Goal: Information Seeking & Learning: Learn about a topic

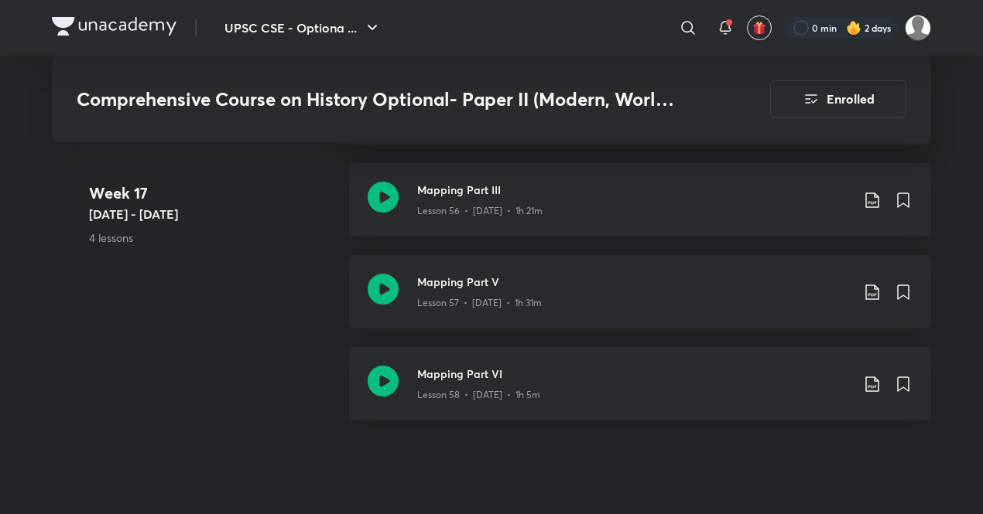
click at [320, 11] on div "UPSC CSE - Optiona ... ​ 0 min 2 days" at bounding box center [491, 28] width 879 height 56
click at [354, 23] on button "UPSC CSE - Optiona ..." at bounding box center [303, 27] width 176 height 31
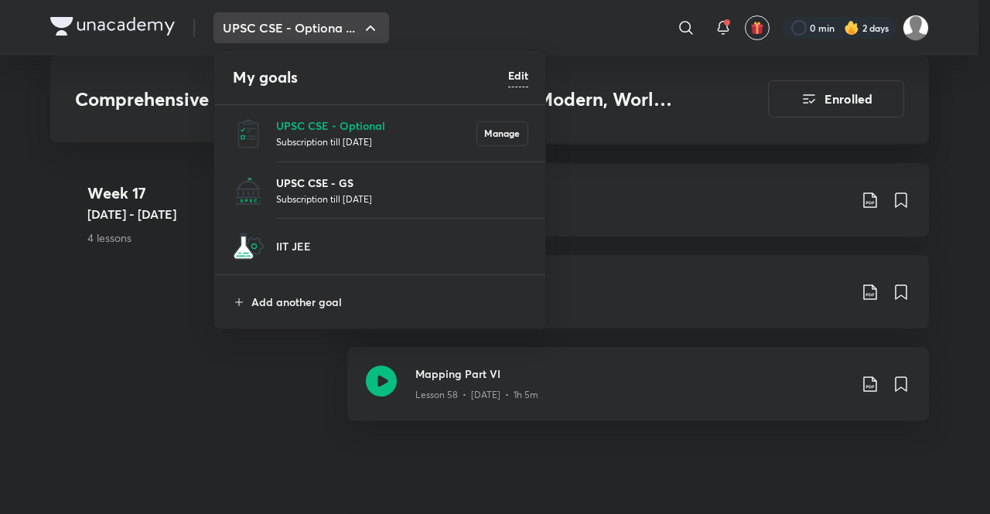
click at [349, 183] on p "UPSC CSE - GS" at bounding box center [402, 183] width 252 height 16
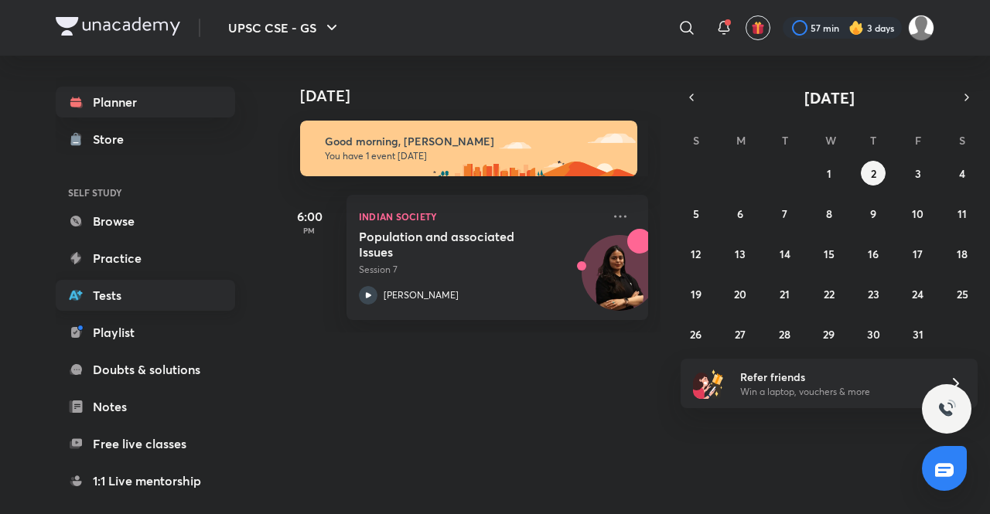
click at [121, 287] on link "Tests" at bounding box center [145, 295] width 179 height 31
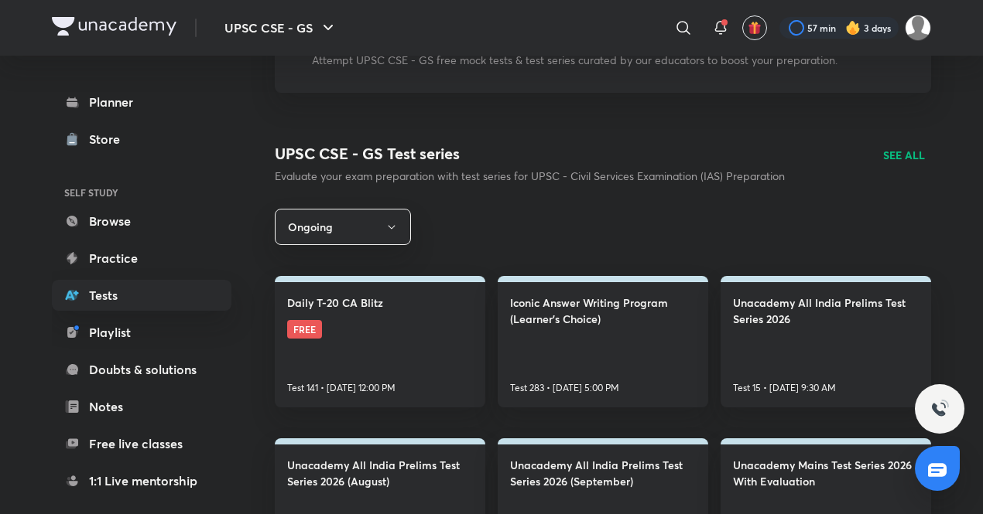
scroll to position [138, 0]
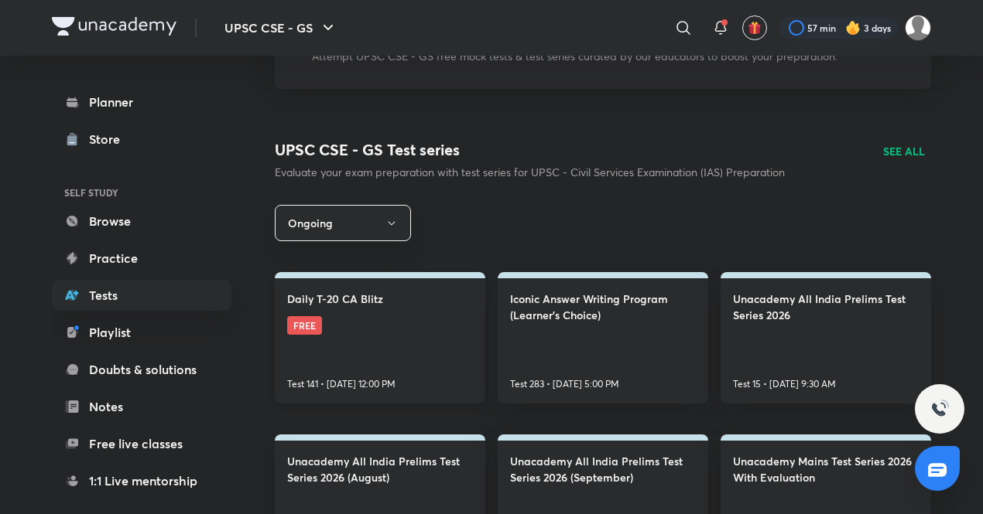
click at [415, 303] on link "Daily T-20 CA Blitz FREE Test 141 • [DATE] 12:00 PM" at bounding box center [380, 338] width 210 height 132
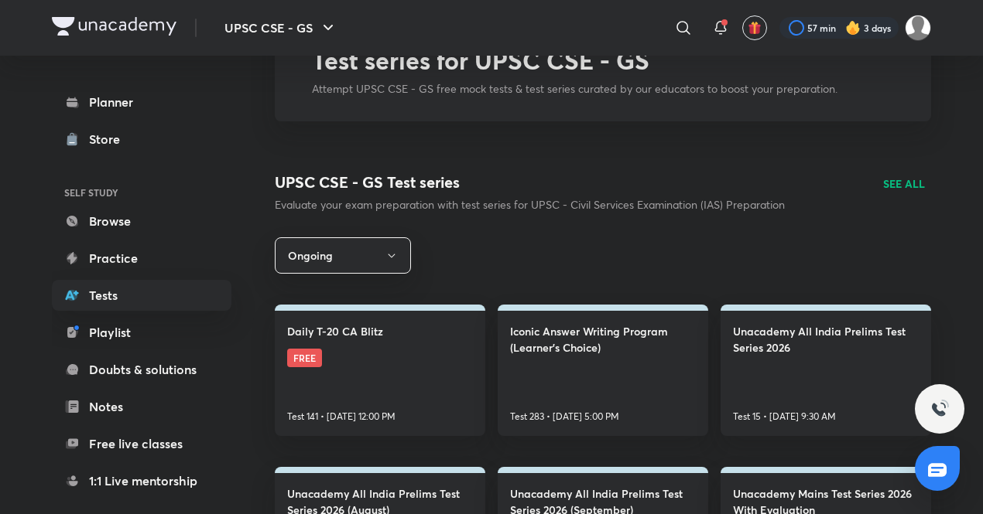
scroll to position [112, 0]
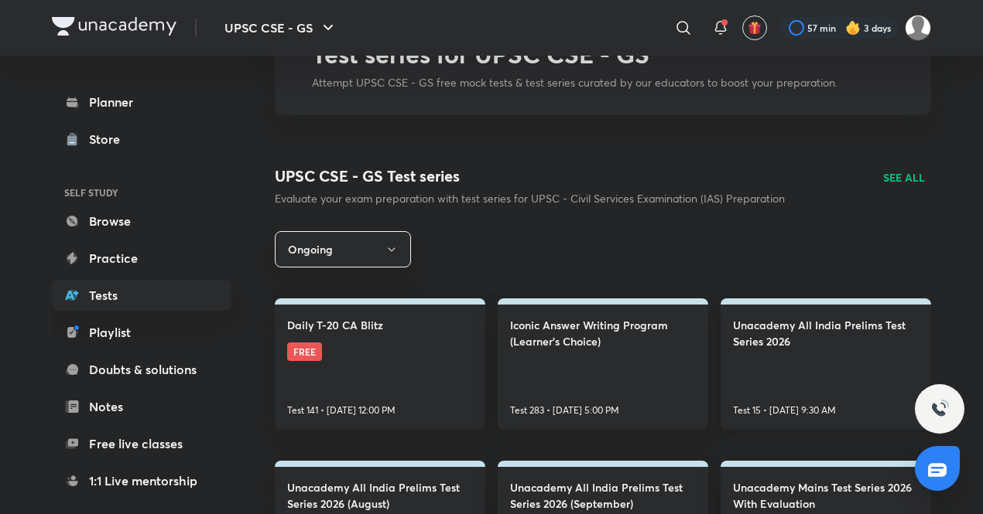
click at [803, 367] on link "Unacademy All India Prelims Test Series 2026 Test 15 • [DATE] 9:30 AM" at bounding box center [825, 365] width 210 height 132
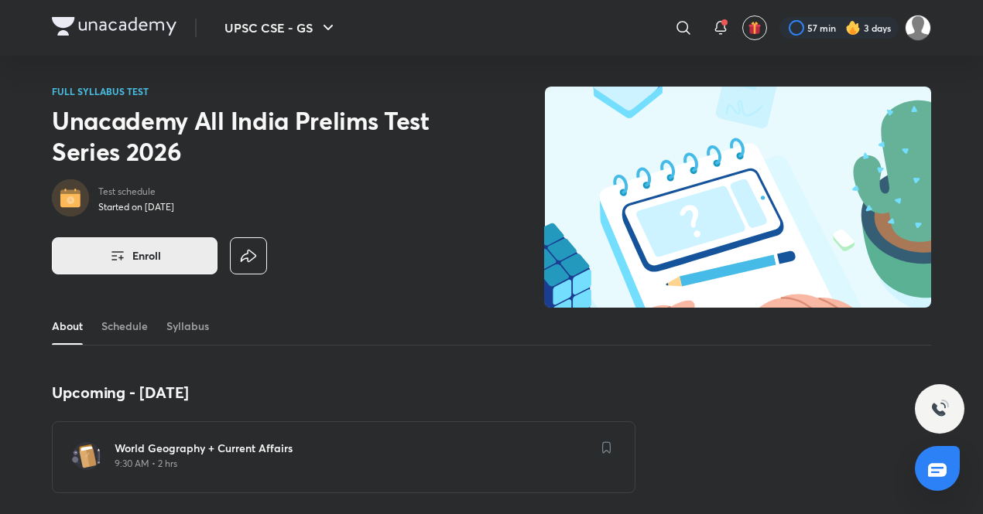
click at [145, 272] on button "Enroll" at bounding box center [135, 256] width 166 height 37
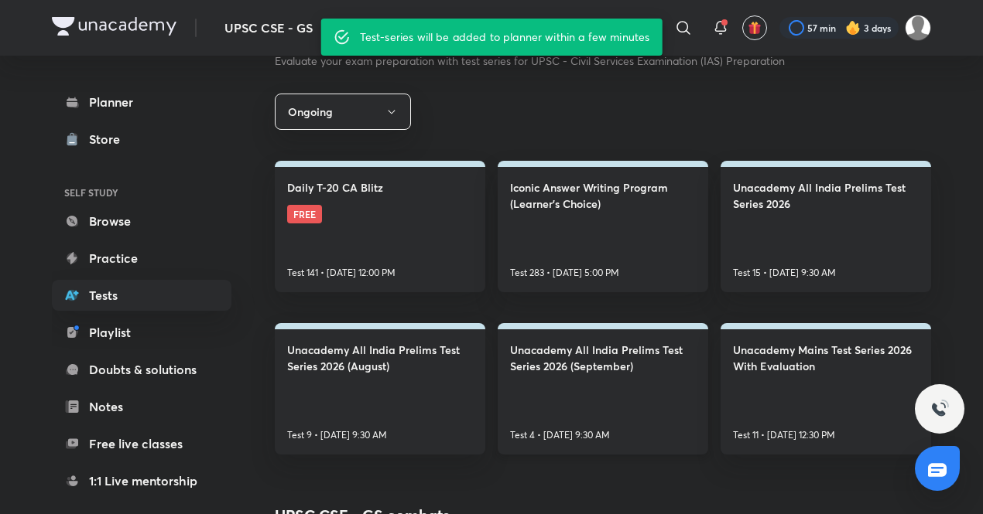
scroll to position [285, 0]
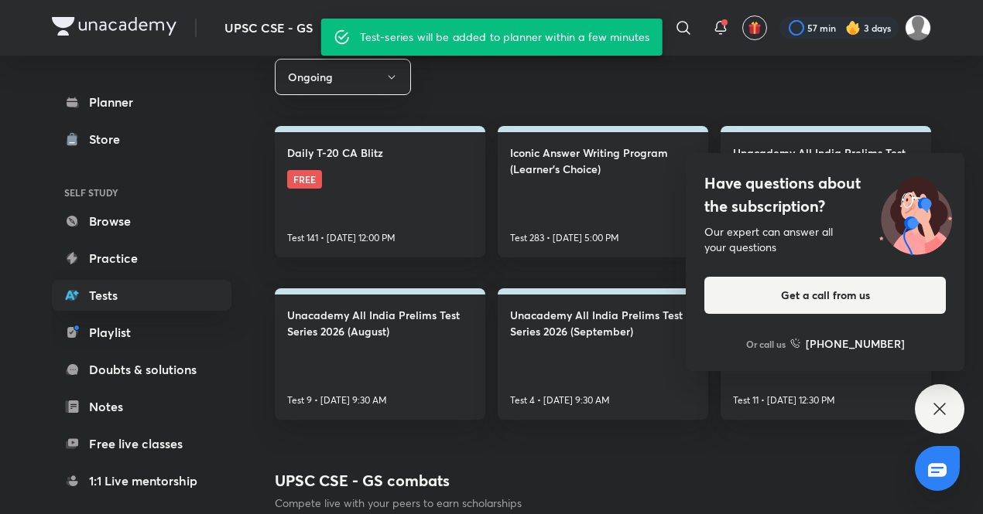
click at [943, 419] on div "Have questions about the subscription? Our expert can answer all your questions…" at bounding box center [939, 409] width 50 height 50
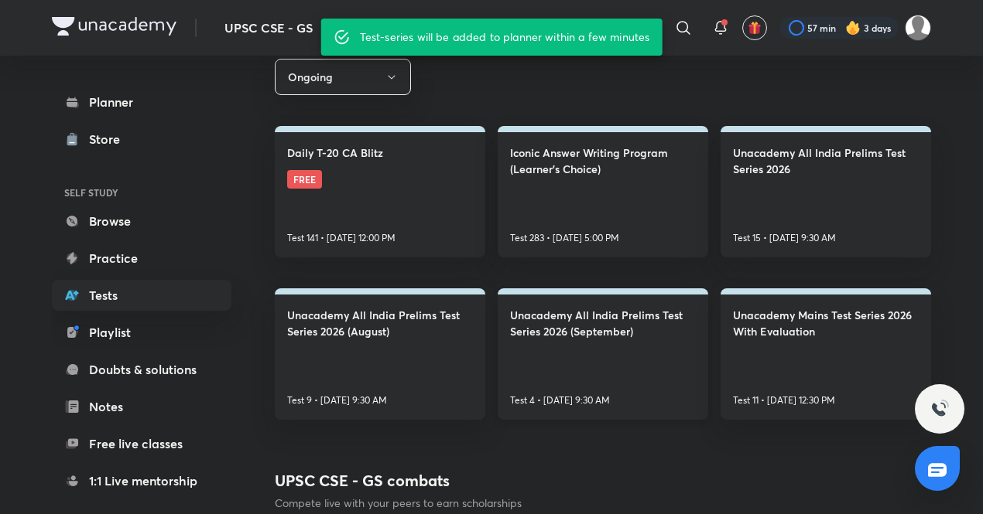
click at [581, 344] on link "Unacademy All India Prelims Test Series 2026 (September) Test 4 • [DATE] 9:30 AM" at bounding box center [602, 355] width 210 height 132
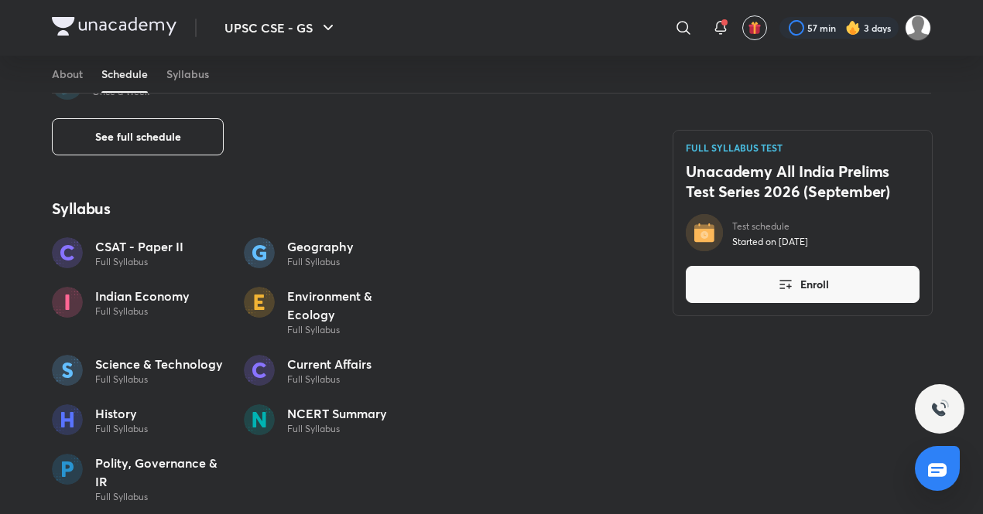
scroll to position [967, 0]
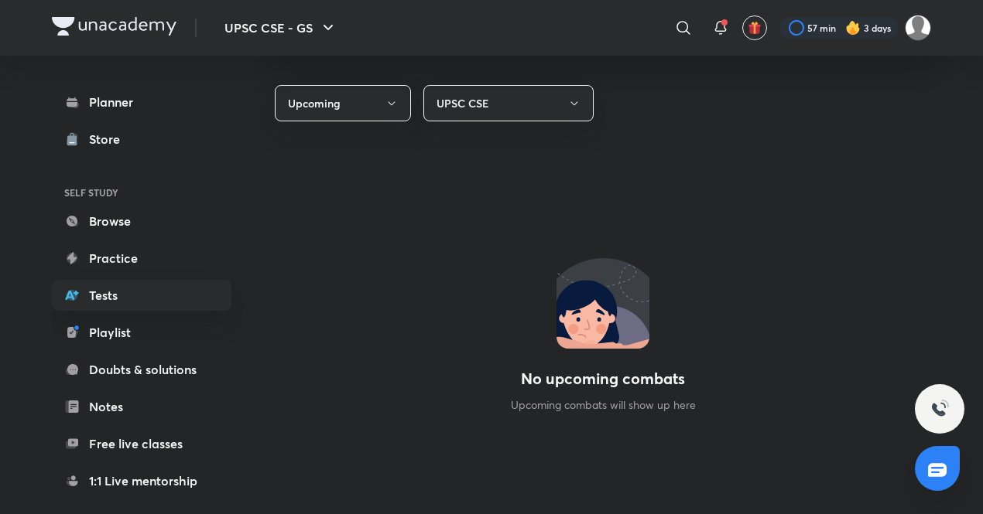
scroll to position [1005, 0]
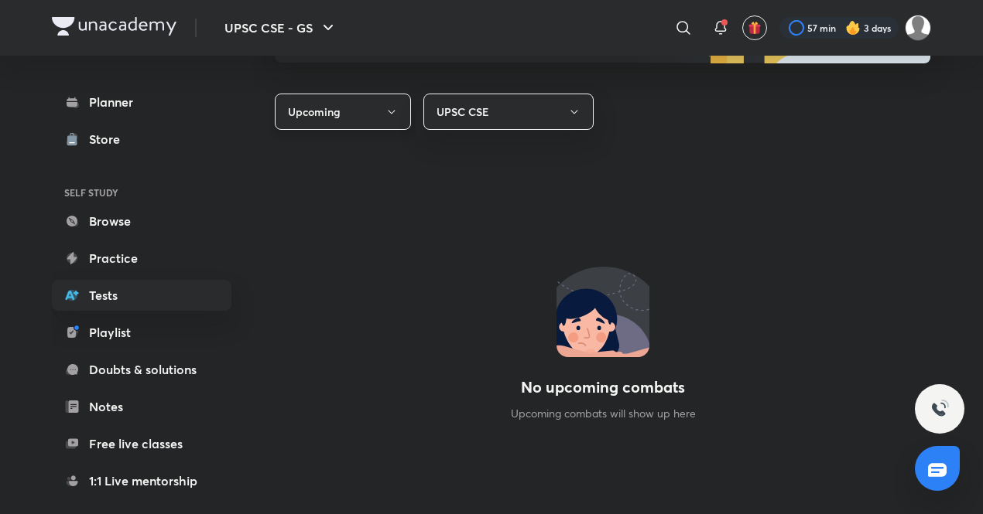
click at [390, 108] on icon "button" at bounding box center [391, 112] width 12 height 12
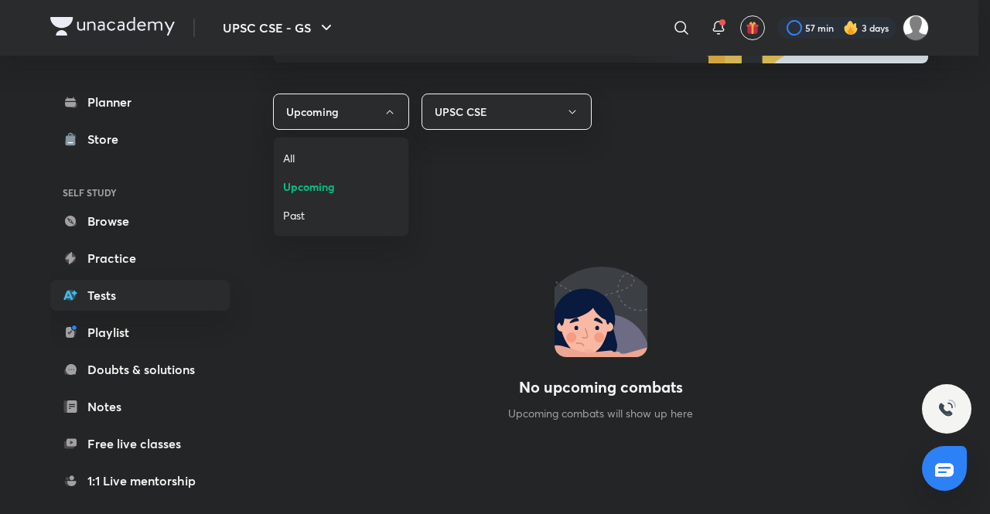
click at [322, 182] on span "Upcoming" at bounding box center [341, 187] width 116 height 16
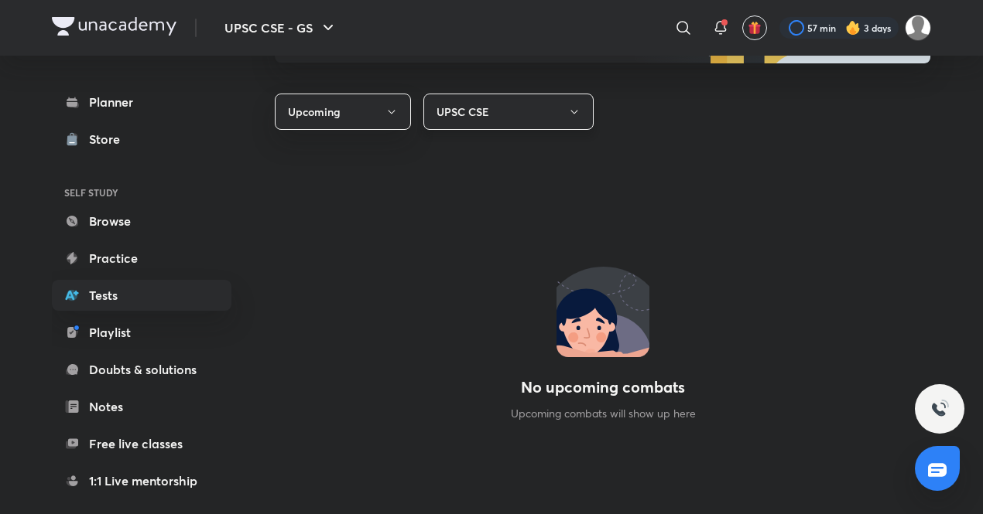
click at [538, 111] on button "UPSC CSE" at bounding box center [508, 112] width 170 height 36
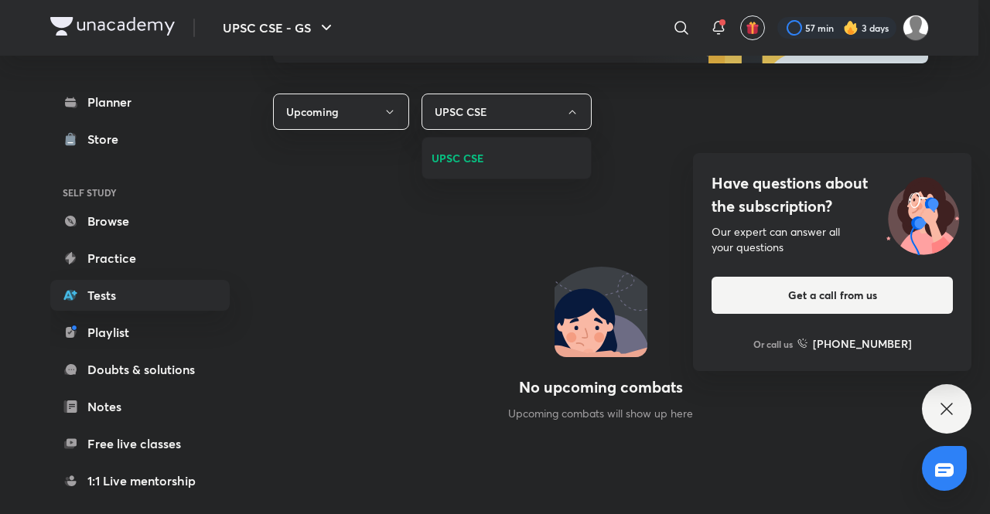
click at [942, 408] on div at bounding box center [495, 257] width 990 height 514
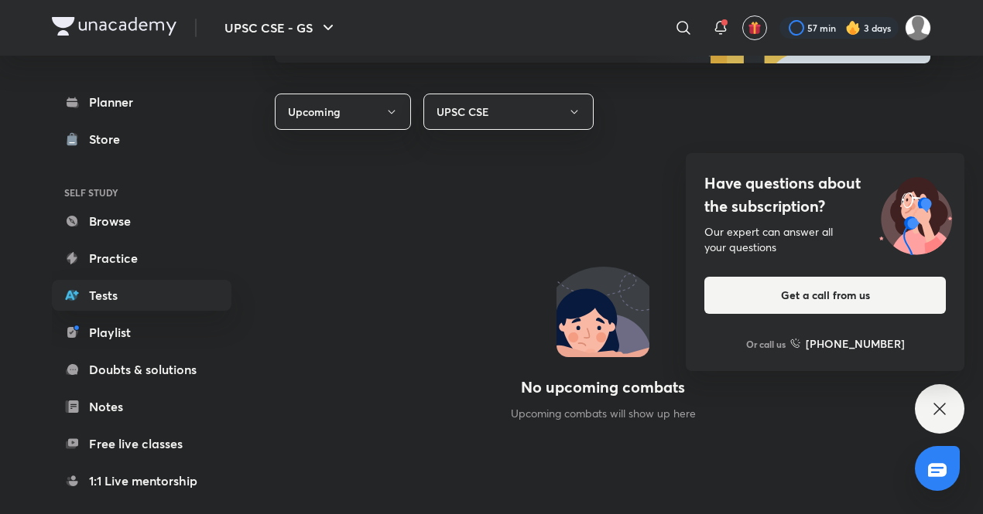
click at [942, 408] on icon at bounding box center [939, 409] width 19 height 19
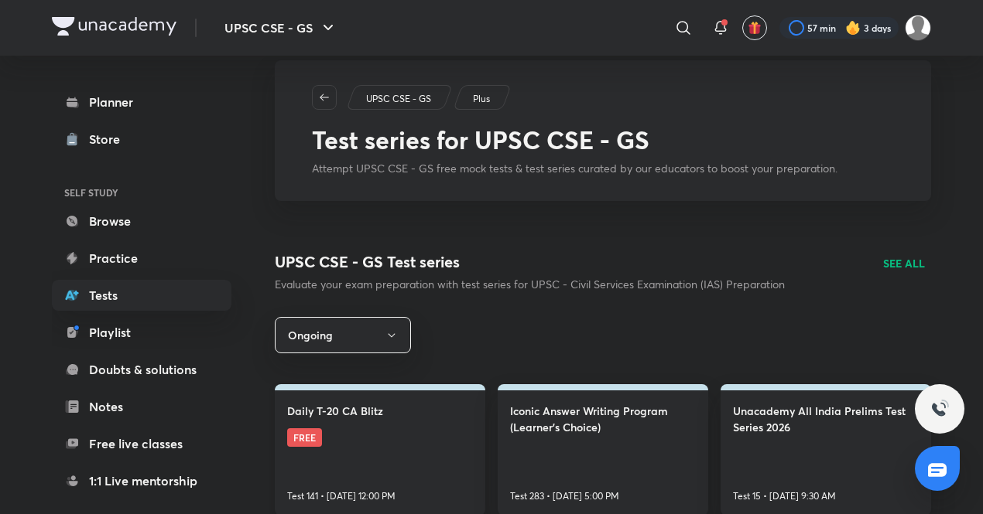
scroll to position [28, 0]
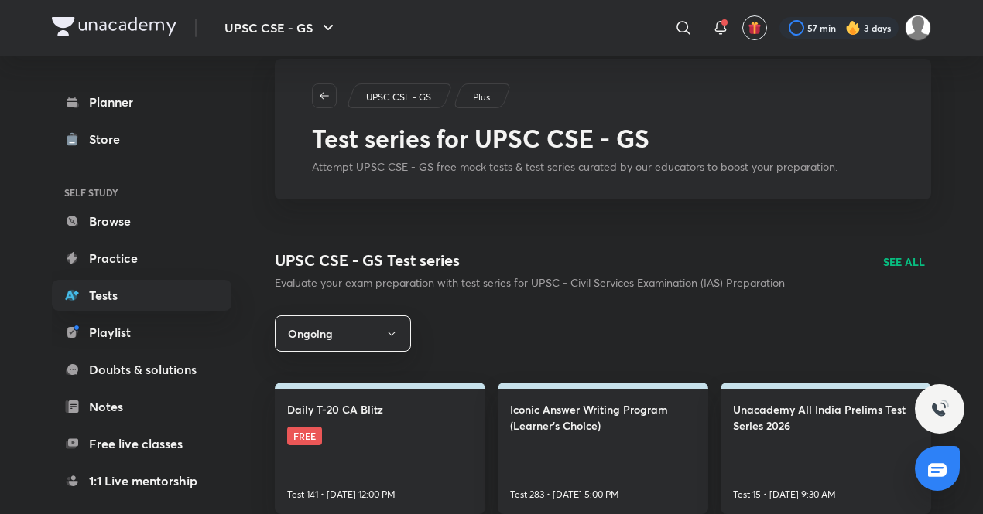
click at [905, 262] on p "SEE ALL" at bounding box center [904, 262] width 42 height 16
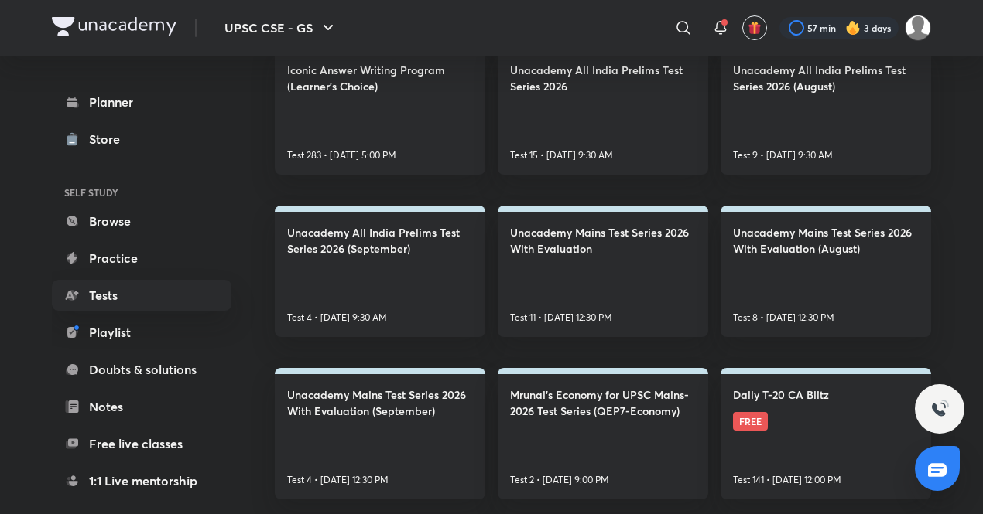
scroll to position [330, 0]
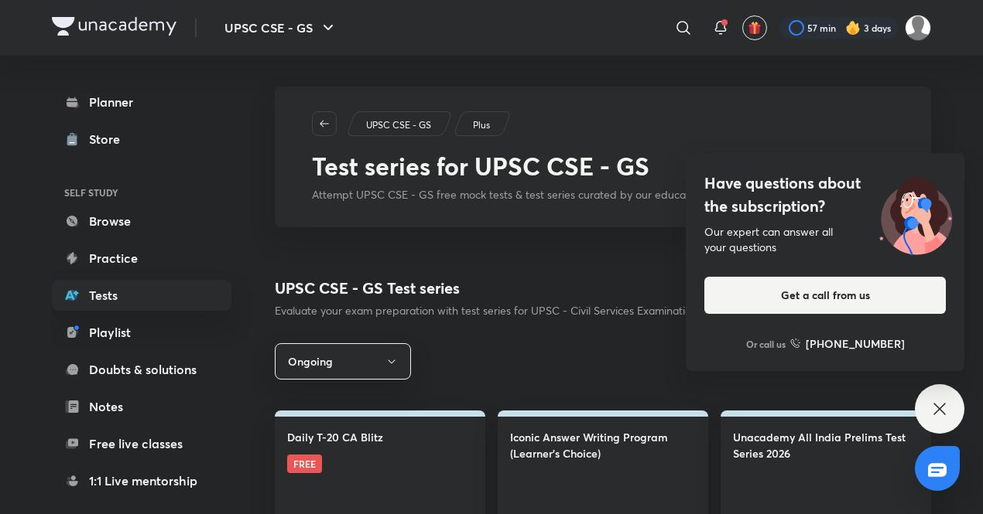
click at [140, 26] on img at bounding box center [114, 26] width 125 height 19
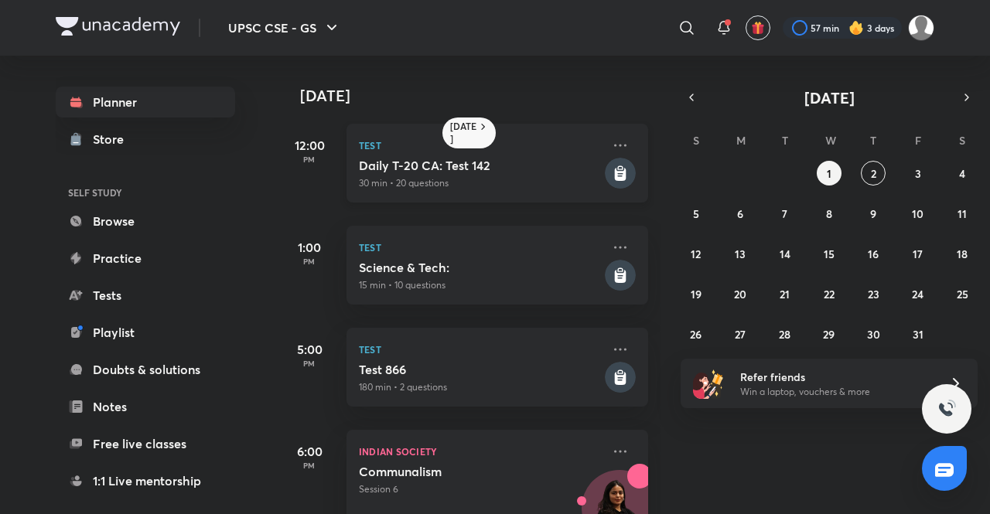
click at [488, 164] on h5 "Daily T-20 CA: Test 142" at bounding box center [480, 165] width 243 height 15
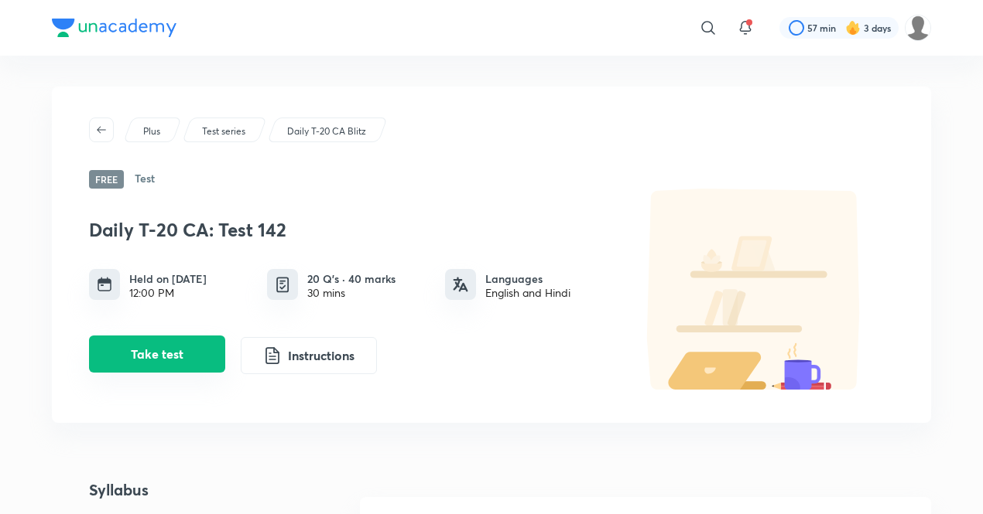
click at [181, 340] on button "Take test" at bounding box center [157, 354] width 136 height 37
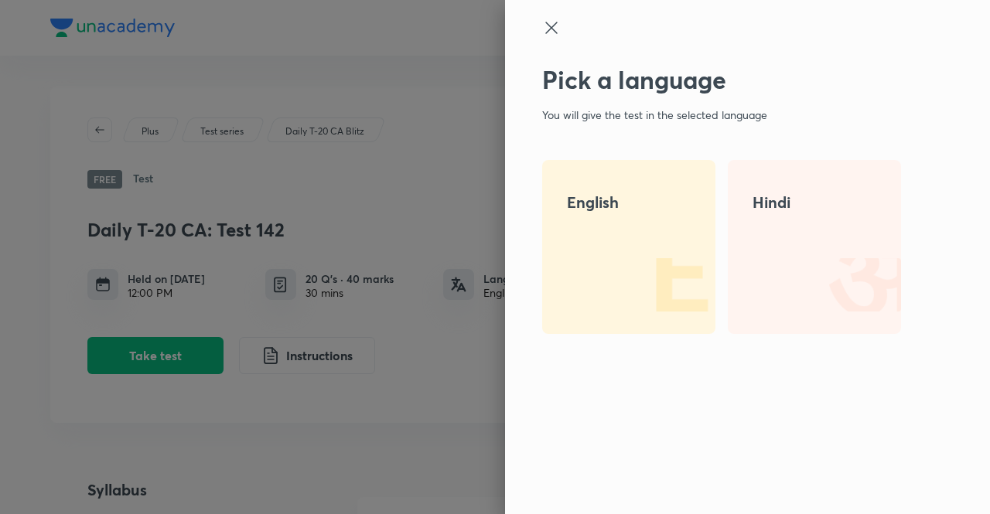
click at [661, 256] on img at bounding box center [666, 284] width 99 height 99
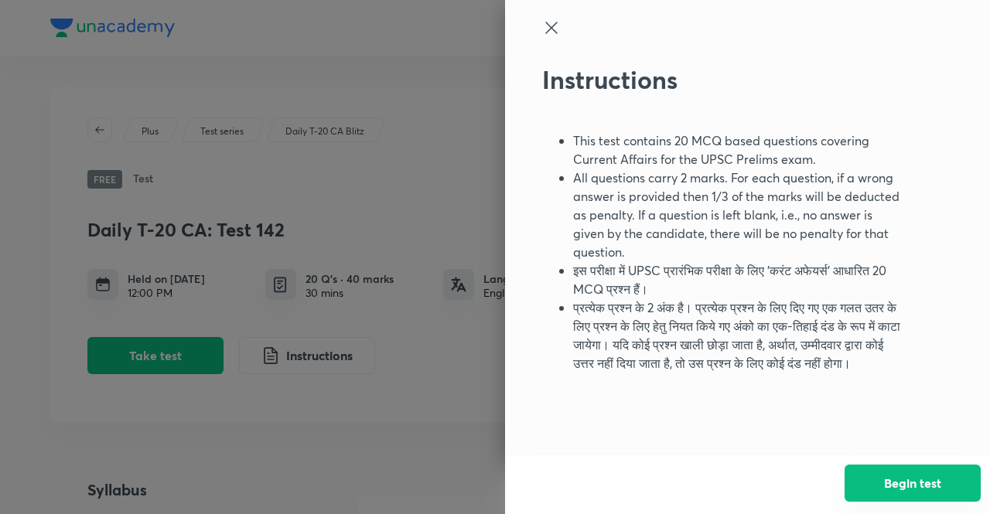
click at [888, 483] on button "Begin test" at bounding box center [913, 483] width 136 height 37
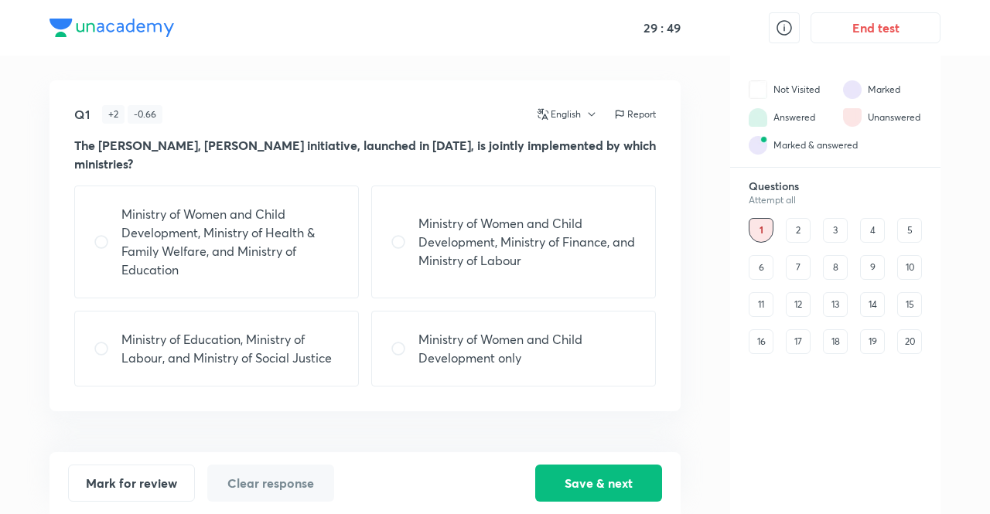
click at [224, 209] on p "Ministry of Women and Child Development, Ministry of Health & Family Welfare, a…" at bounding box center [230, 242] width 218 height 74
radio input "true"
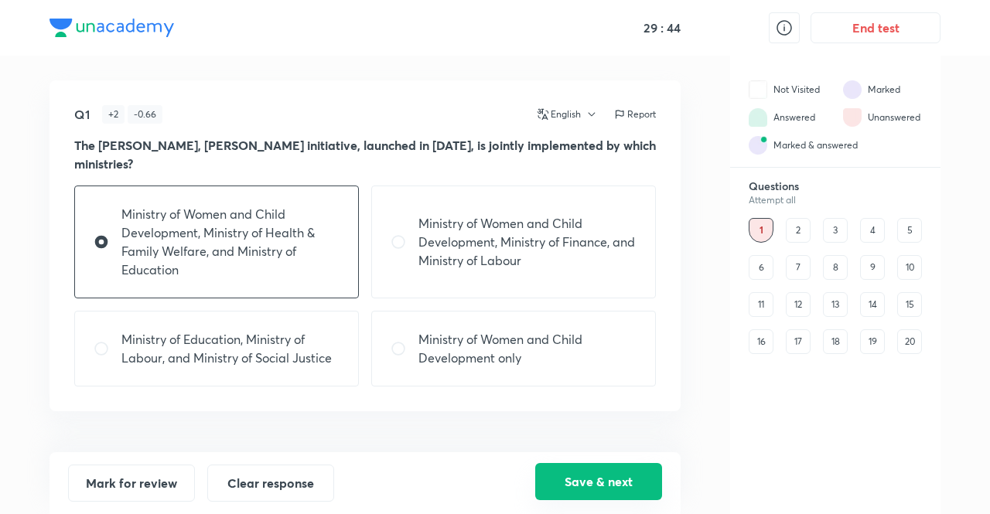
click at [586, 490] on button "Save & next" at bounding box center [598, 481] width 127 height 37
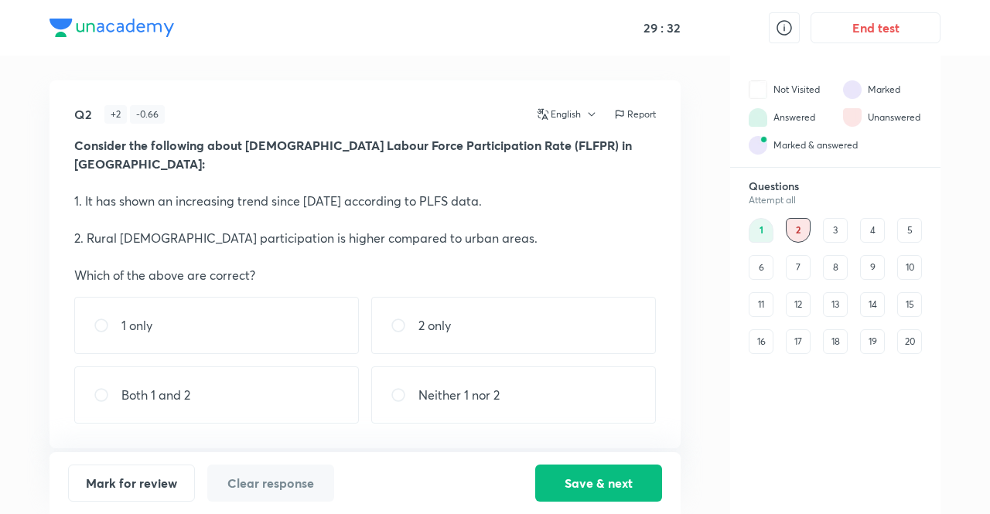
click at [231, 383] on div "Both 1 and 2" at bounding box center [216, 395] width 285 height 57
radio input "true"
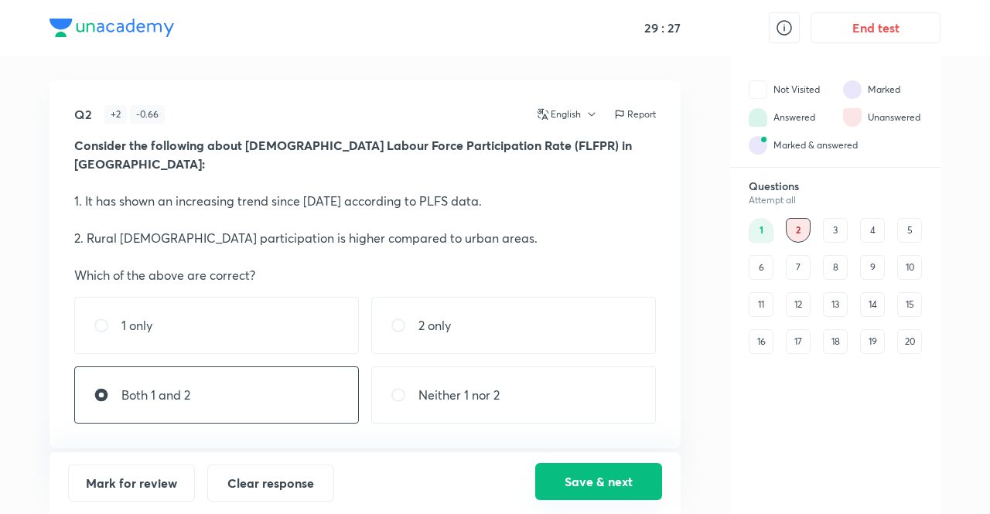
click at [582, 491] on button "Save & next" at bounding box center [598, 481] width 127 height 37
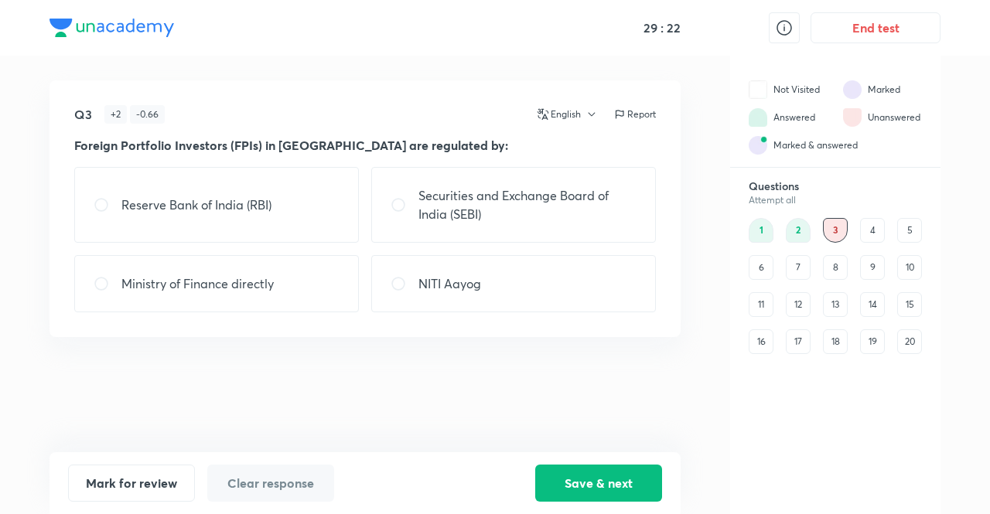
click at [552, 201] on p "Securities and Exchange Board of India (SEBI)" at bounding box center [528, 204] width 218 height 37
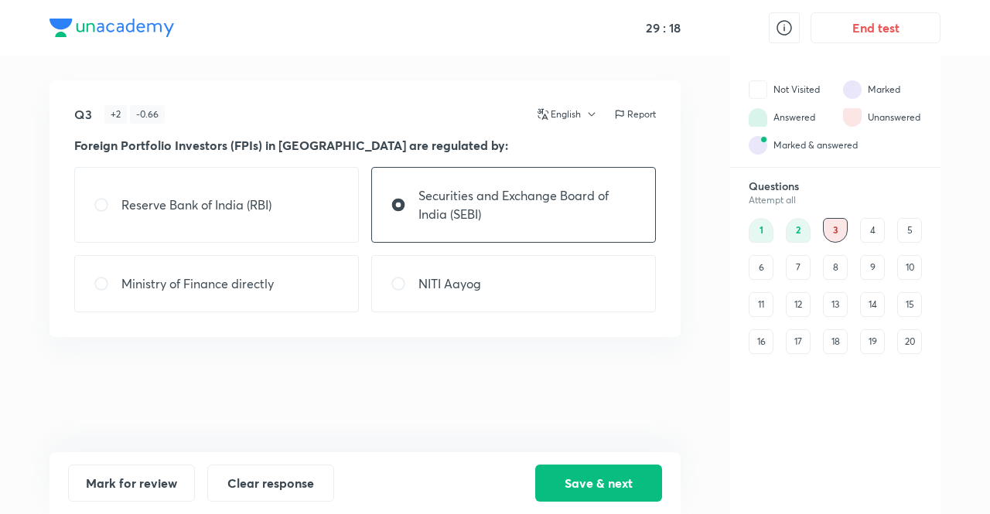
click at [552, 201] on p "Securities and Exchange Board of India (SEBI)" at bounding box center [528, 204] width 218 height 37
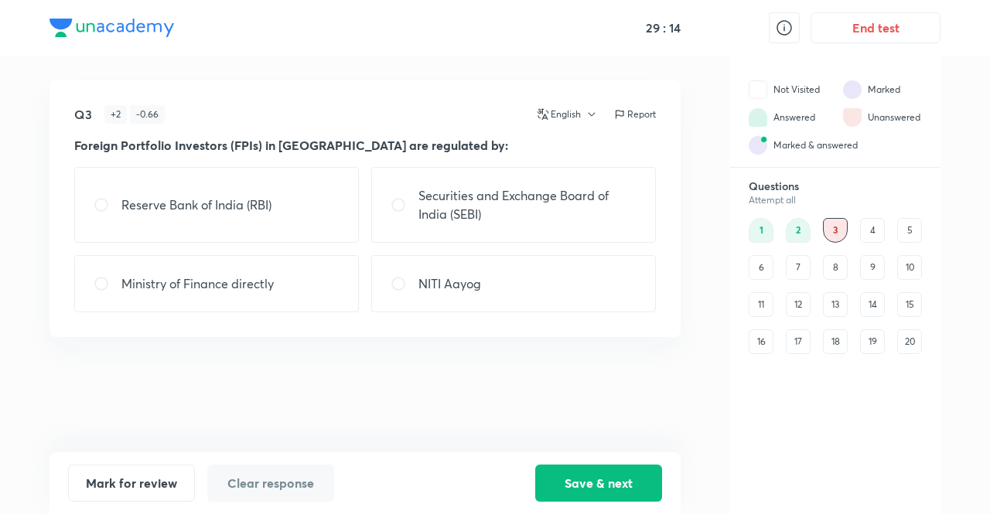
click at [552, 201] on p "Securities and Exchange Board of India (SEBI)" at bounding box center [528, 204] width 218 height 37
radio input "true"
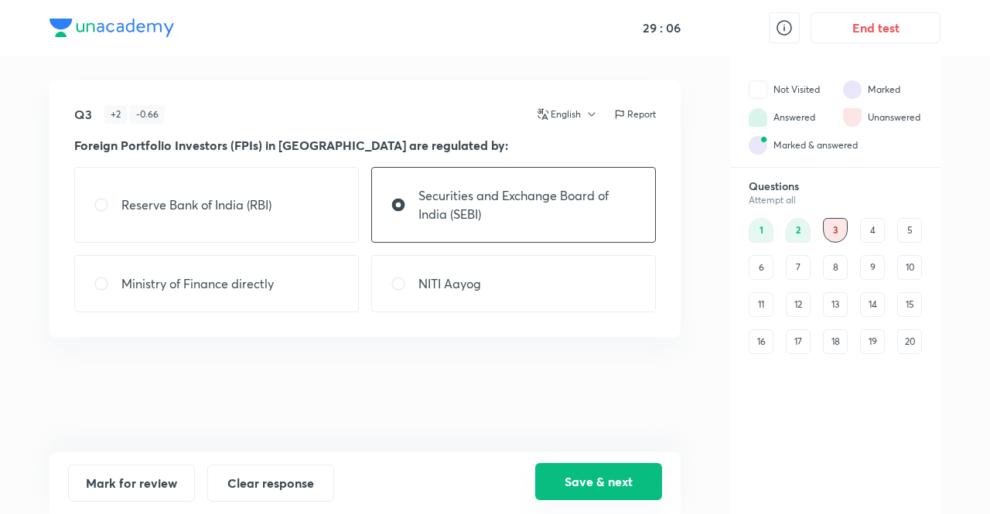
click at [604, 477] on button "Save & next" at bounding box center [598, 481] width 127 height 37
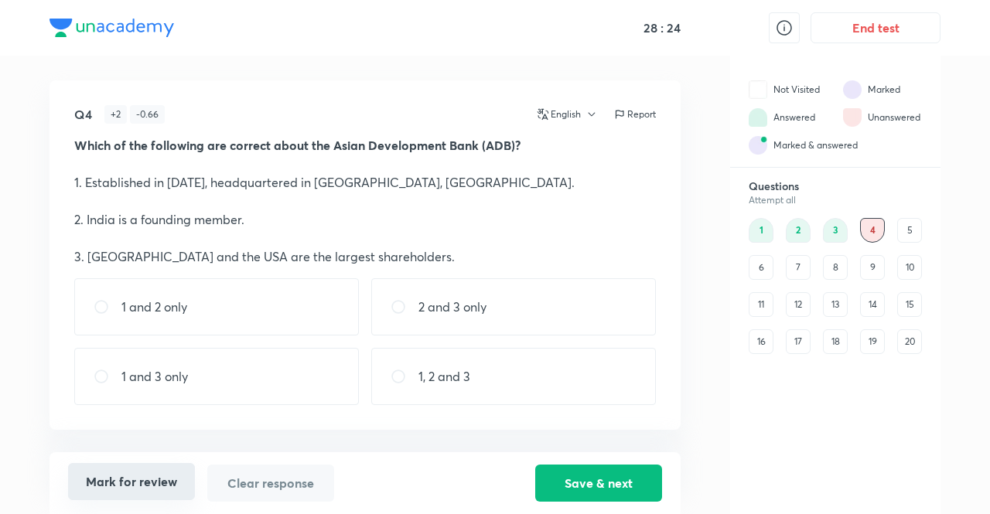
click at [127, 492] on button "Mark for review" at bounding box center [131, 481] width 127 height 37
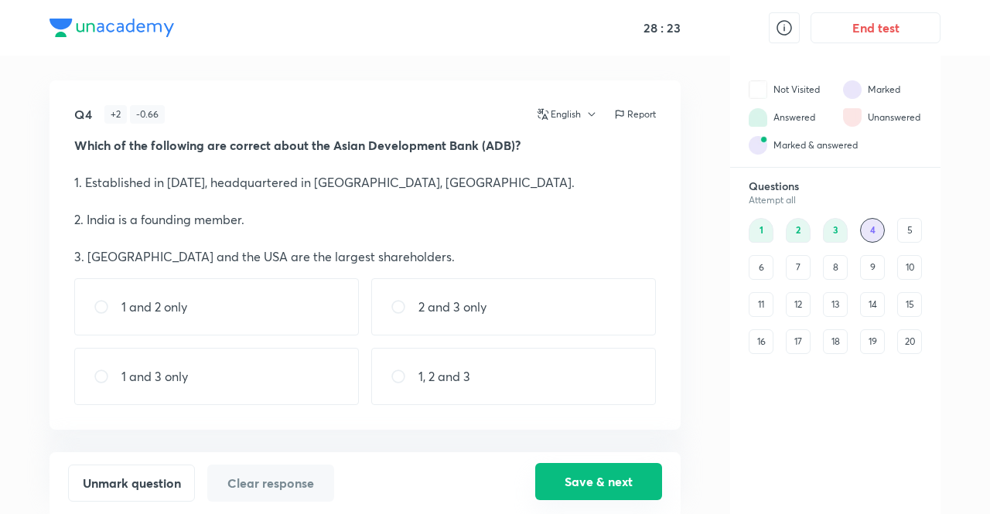
click at [616, 490] on button "Save & next" at bounding box center [598, 481] width 127 height 37
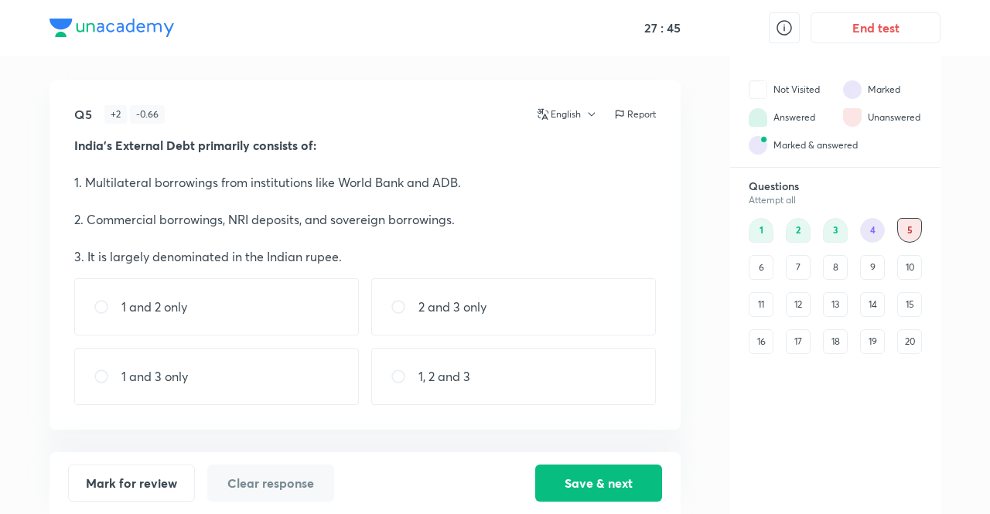
click at [248, 309] on div "1 and 2 only" at bounding box center [216, 307] width 285 height 57
radio input "true"
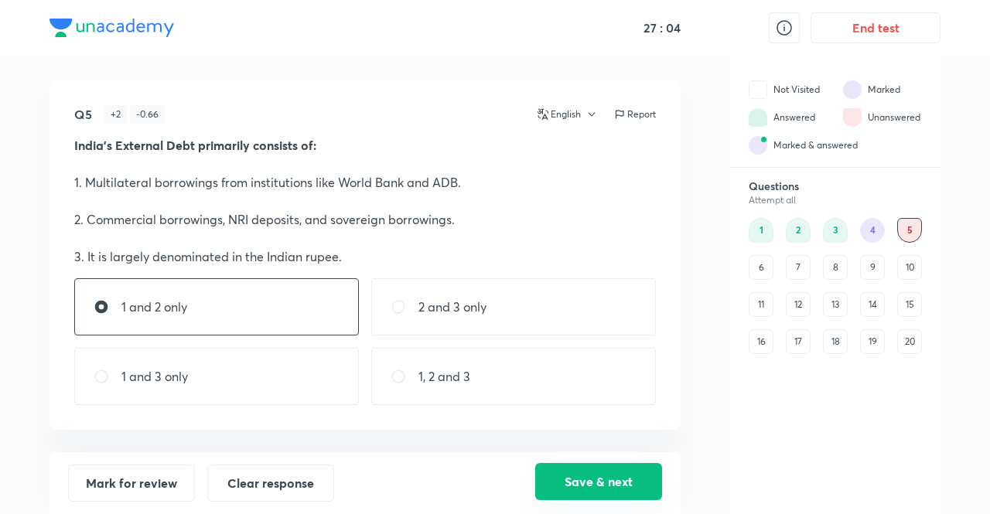
click at [580, 484] on button "Save & next" at bounding box center [598, 481] width 127 height 37
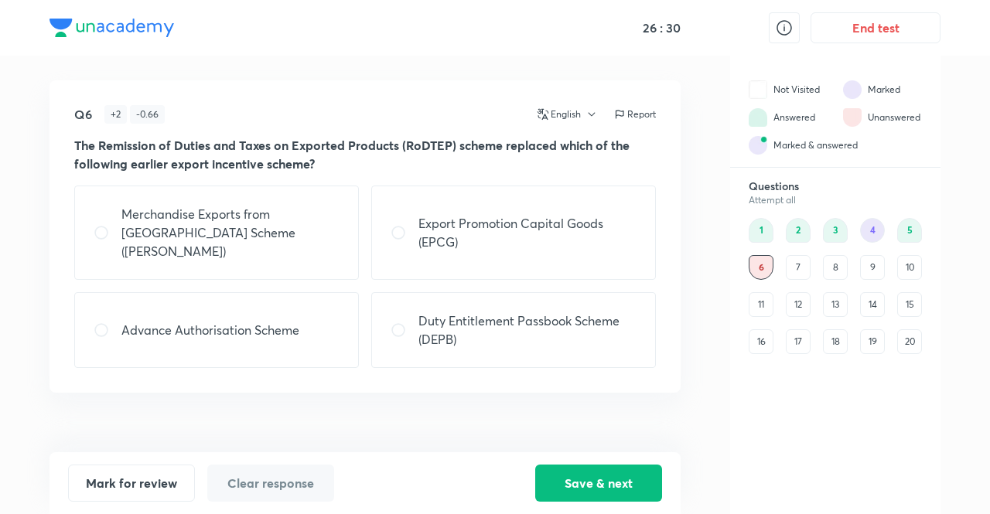
click at [566, 238] on p "Export Promotion Capital Goods (EPCG)" at bounding box center [528, 232] width 218 height 37
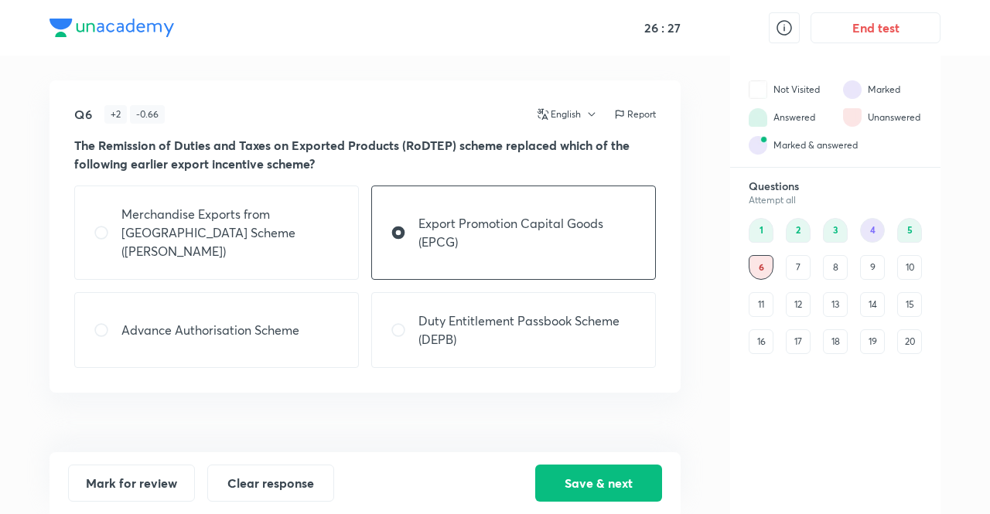
click at [537, 238] on p "Export Promotion Capital Goods (EPCG)" at bounding box center [528, 232] width 218 height 37
radio input "false"
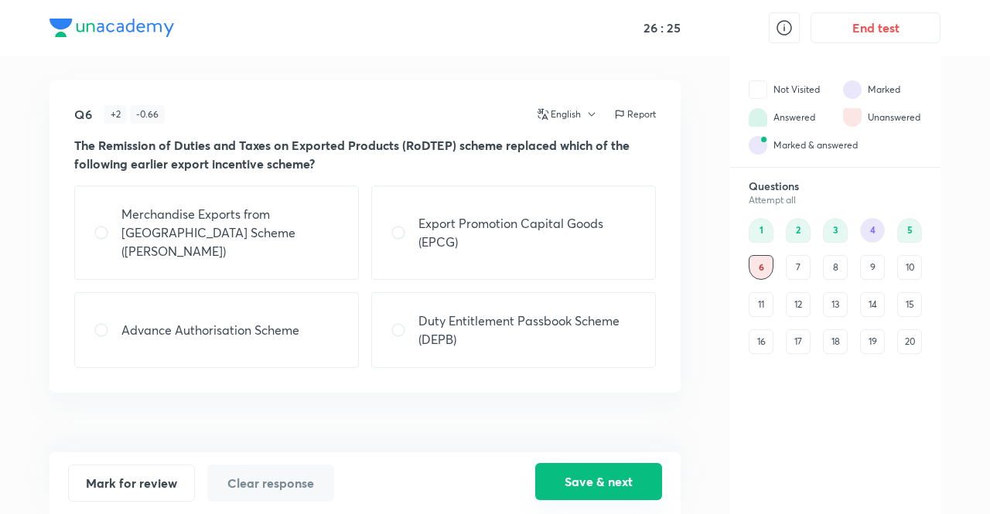
click at [590, 492] on button "Save & next" at bounding box center [598, 481] width 127 height 37
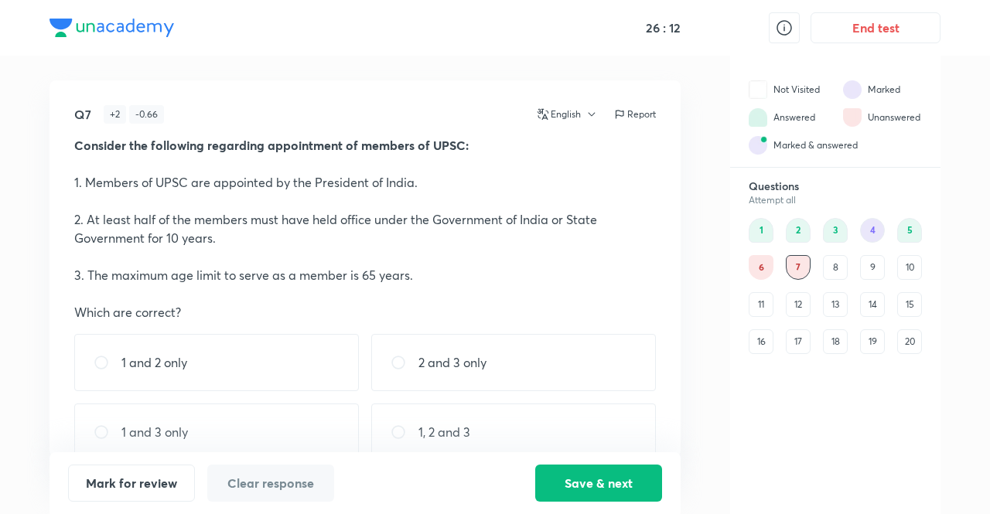
scroll to position [27, 0]
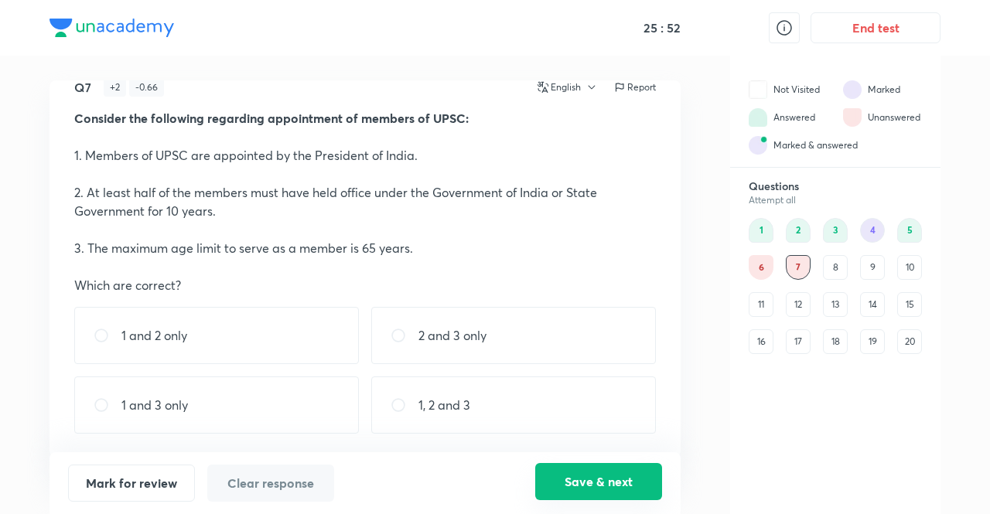
click at [583, 481] on button "Save & next" at bounding box center [598, 481] width 127 height 37
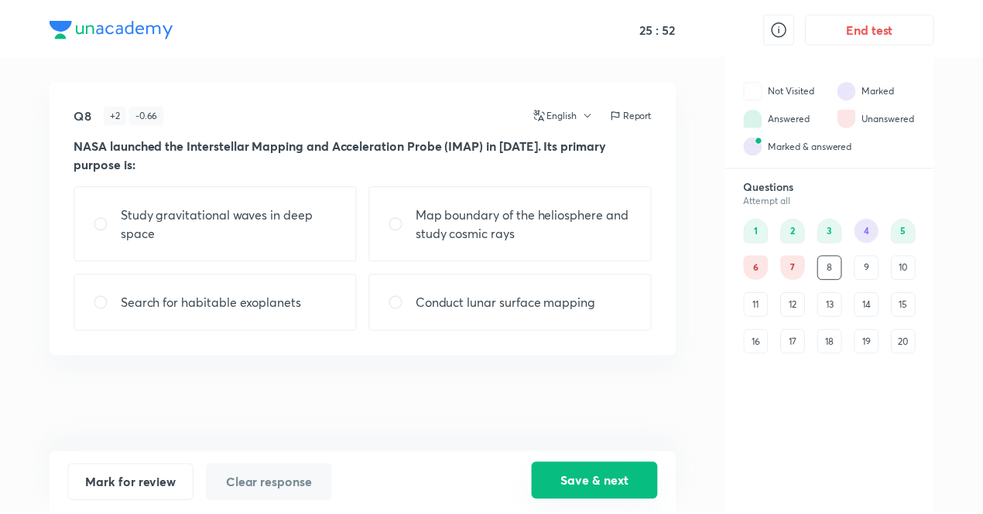
scroll to position [0, 0]
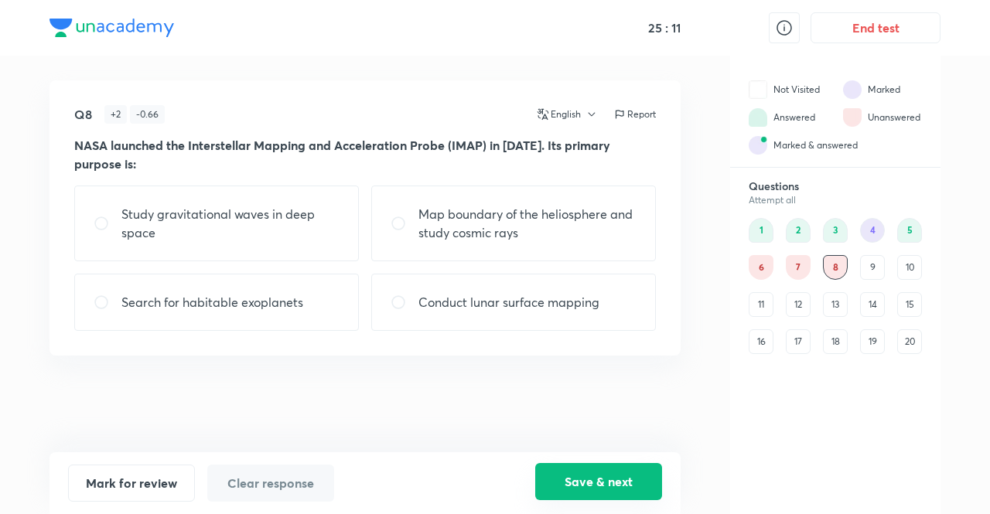
click at [630, 483] on button "Save & next" at bounding box center [598, 481] width 127 height 37
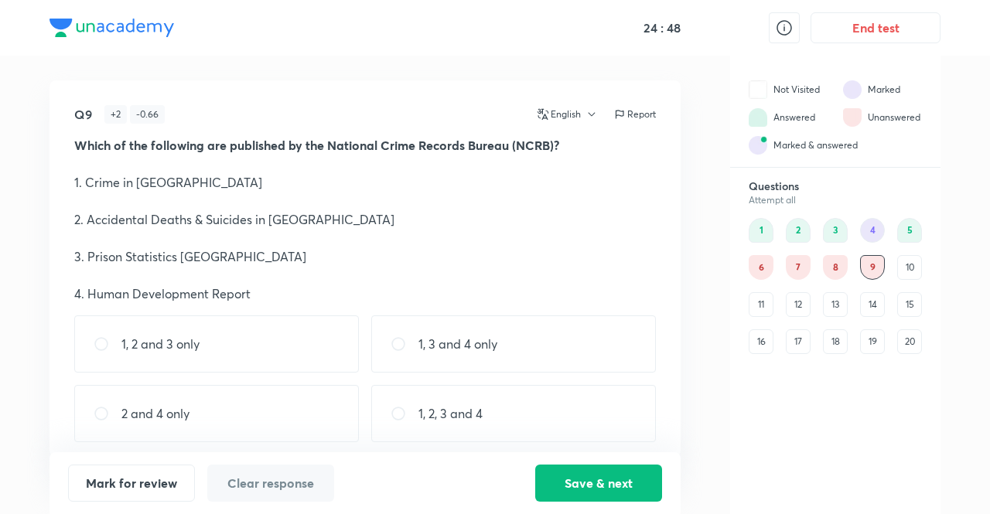
click at [179, 341] on p "1, 2 and 3 only" at bounding box center [160, 344] width 78 height 19
radio input "true"
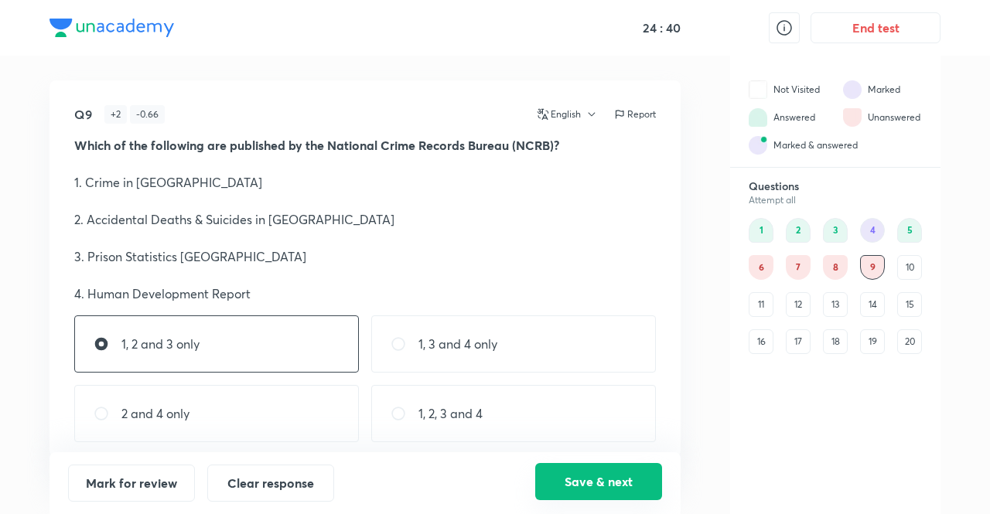
click at [584, 477] on button "Save & next" at bounding box center [598, 481] width 127 height 37
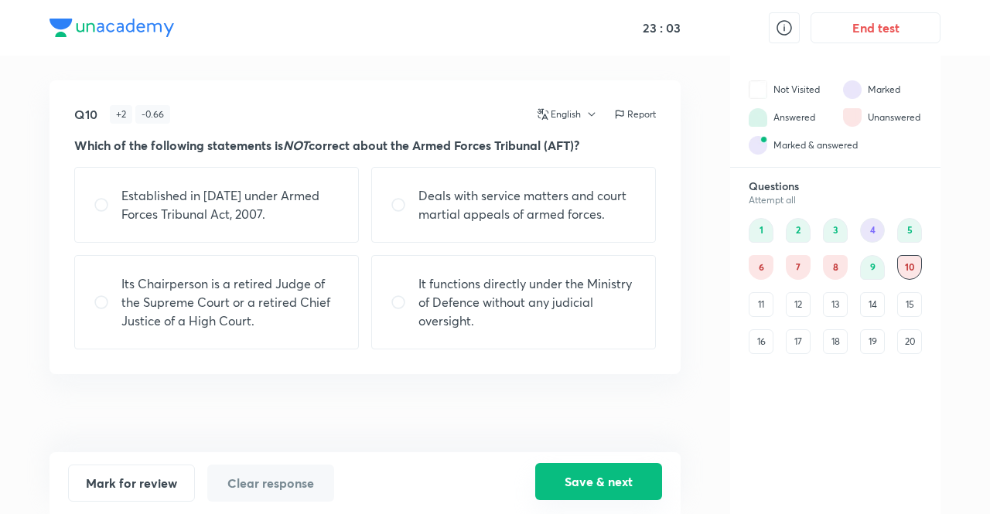
click at [567, 487] on button "Save & next" at bounding box center [598, 481] width 127 height 37
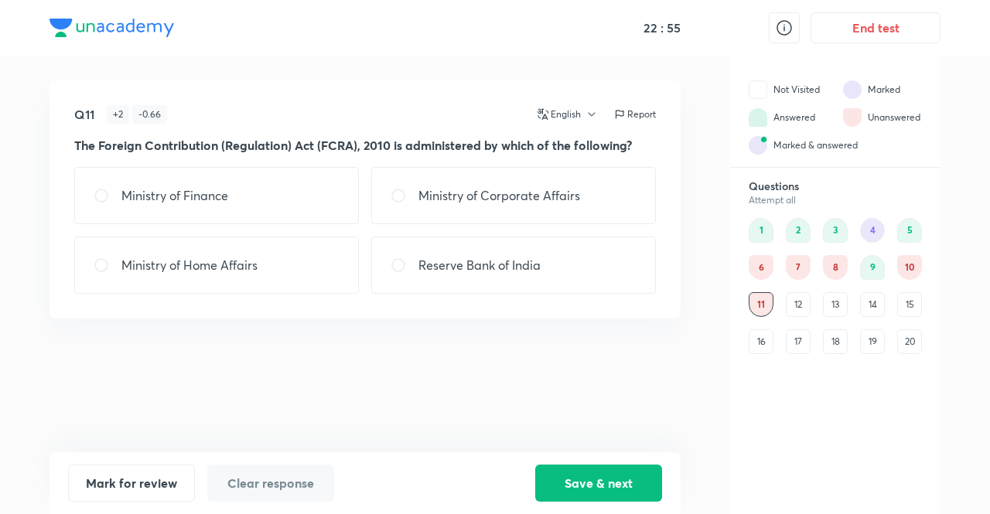
click at [276, 253] on div "Ministry of Home Affairs" at bounding box center [216, 265] width 285 height 57
radio input "true"
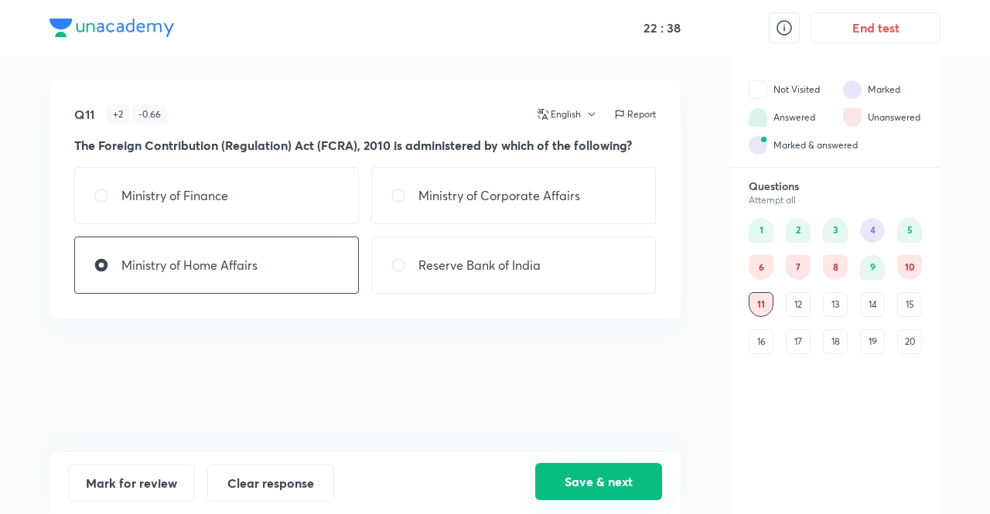
click at [610, 471] on button "Save & next" at bounding box center [598, 481] width 127 height 37
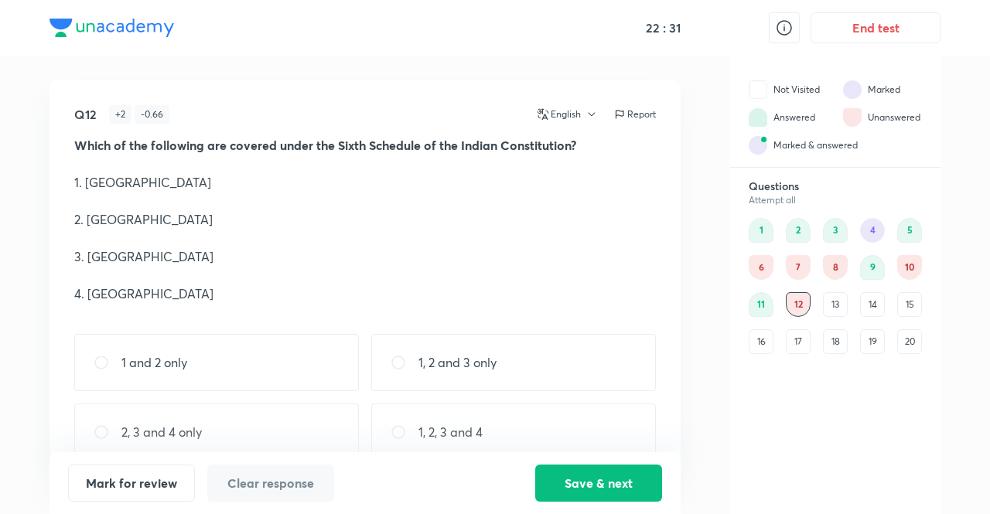
click at [429, 428] on p "1, 2, 3 and 4" at bounding box center [451, 432] width 64 height 19
radio input "true"
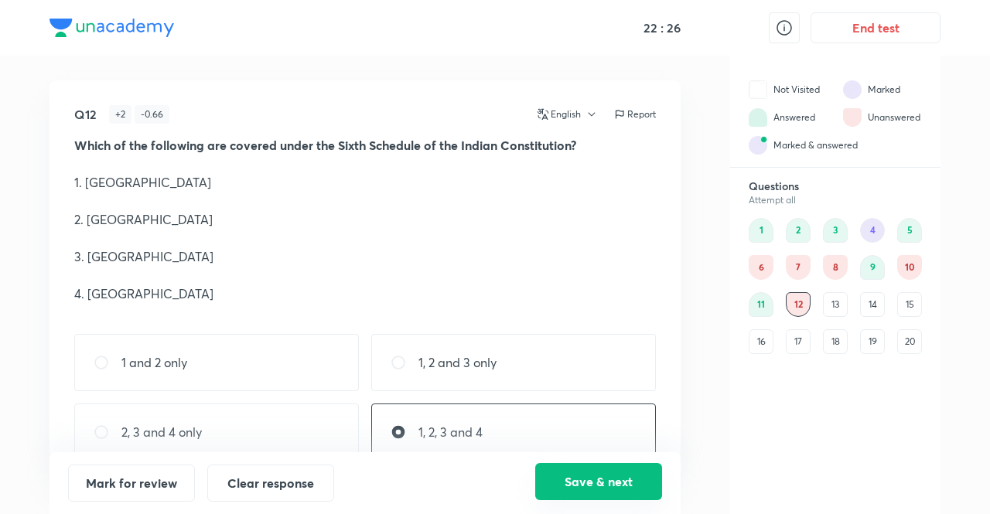
click at [574, 485] on button "Save & next" at bounding box center [598, 481] width 127 height 37
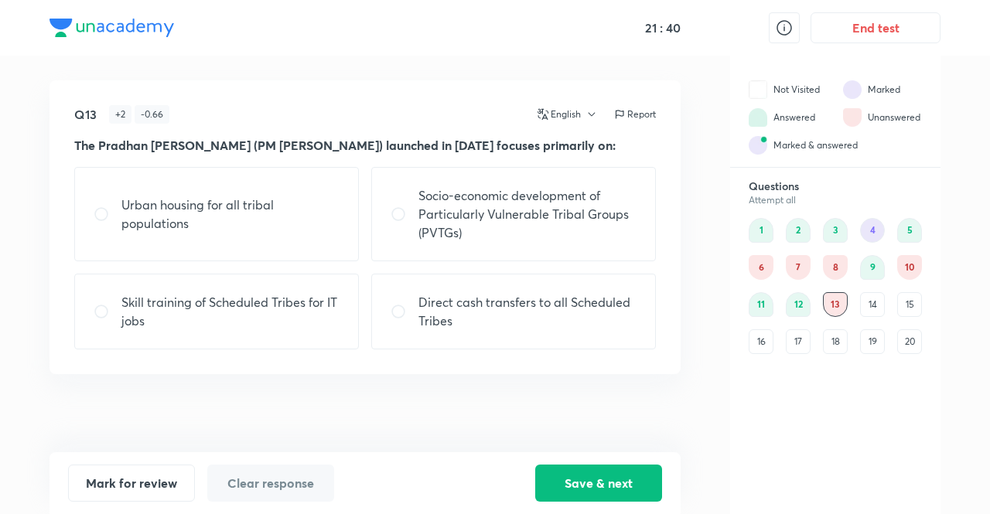
click at [164, 330] on p "Skill training of Scheduled Tribes for IT jobs" at bounding box center [230, 311] width 218 height 37
radio input "false"
click at [200, 256] on div "Urban housing for all tribal populations" at bounding box center [216, 214] width 285 height 94
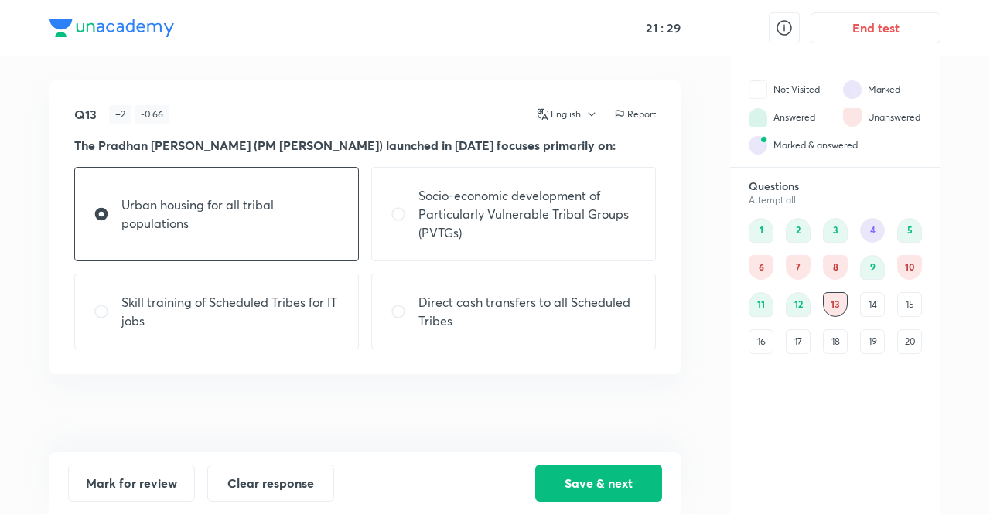
click at [200, 256] on div "Urban housing for all tribal populations" at bounding box center [216, 214] width 285 height 94
radio input "false"
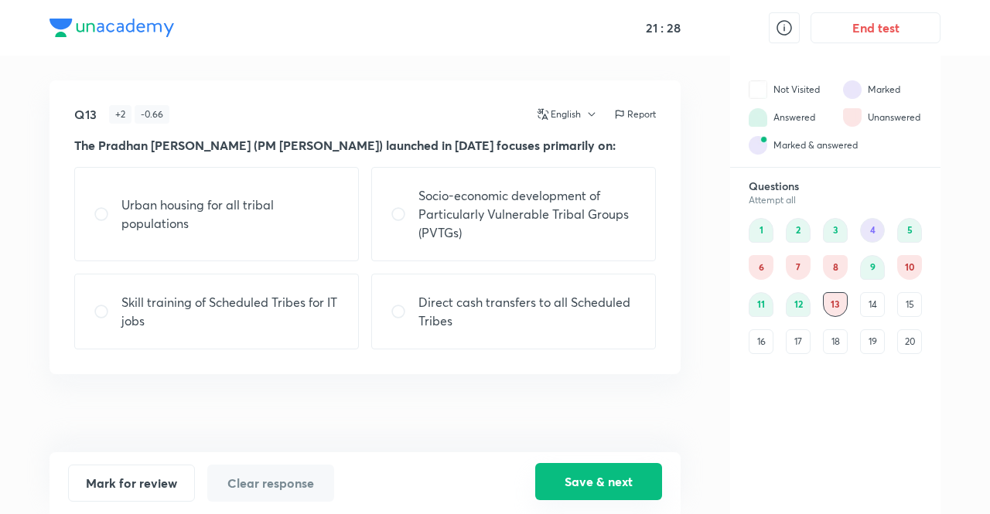
click at [585, 482] on button "Save & next" at bounding box center [598, 481] width 127 height 37
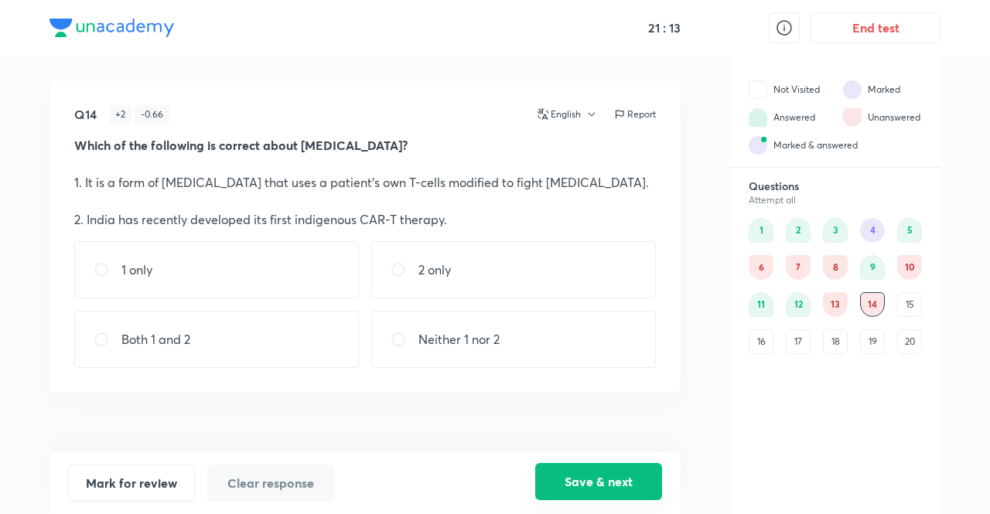
click at [573, 485] on button "Save & next" at bounding box center [598, 481] width 127 height 37
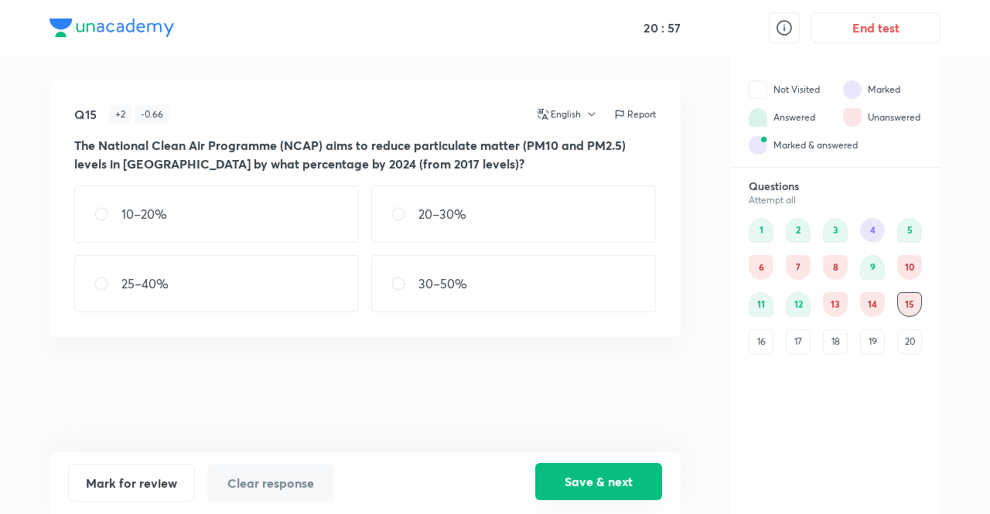
click at [609, 490] on button "Save & next" at bounding box center [598, 481] width 127 height 37
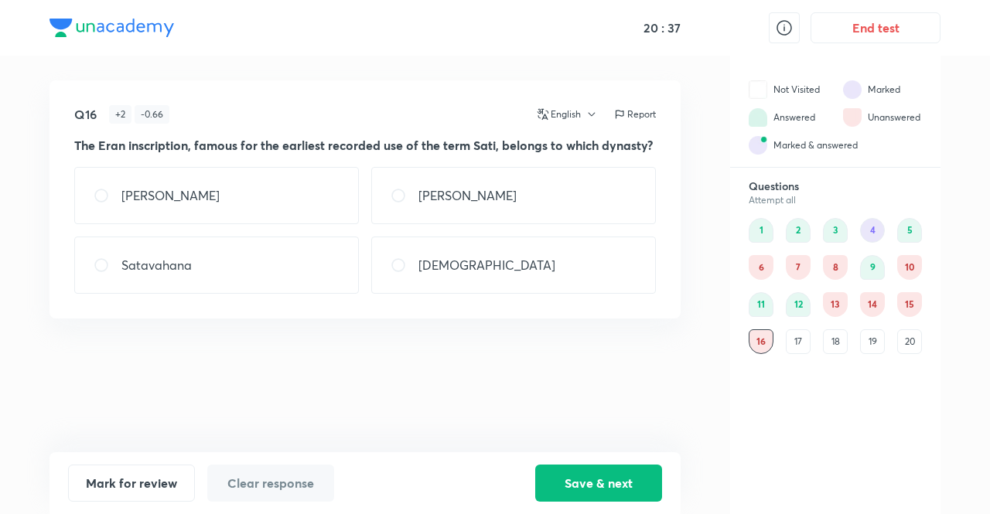
click at [444, 219] on div "Gupta" at bounding box center [513, 195] width 285 height 57
radio input "true"
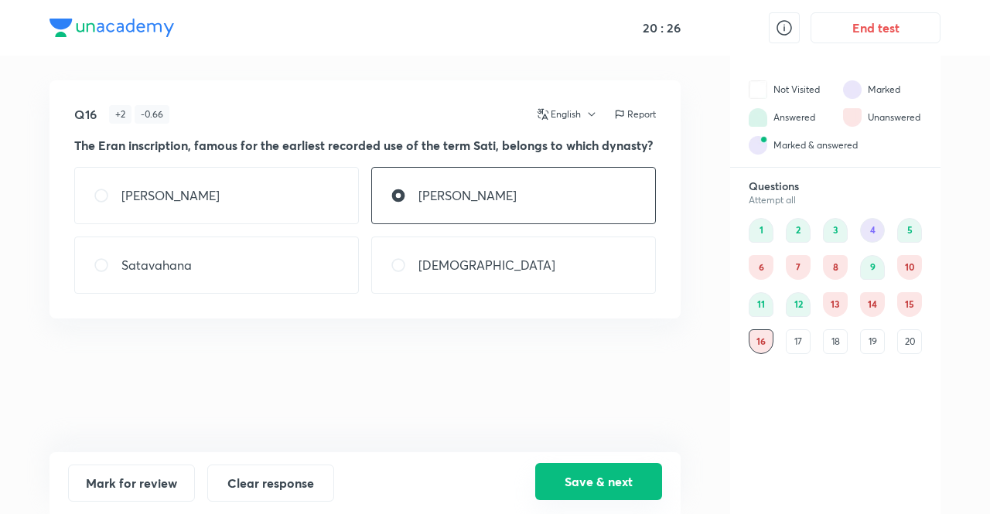
click at [596, 466] on button "Save & next" at bounding box center [598, 481] width 127 height 37
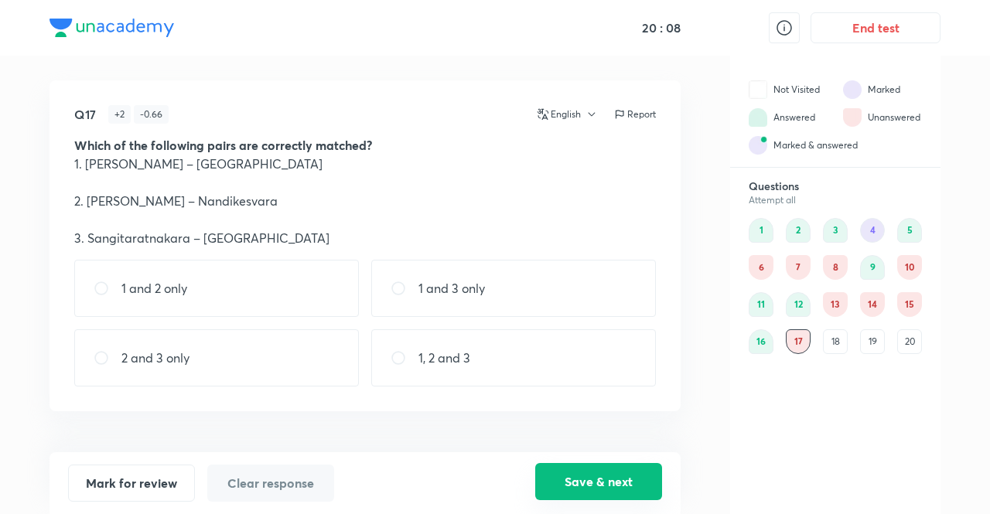
click at [590, 490] on button "Save & next" at bounding box center [598, 481] width 127 height 37
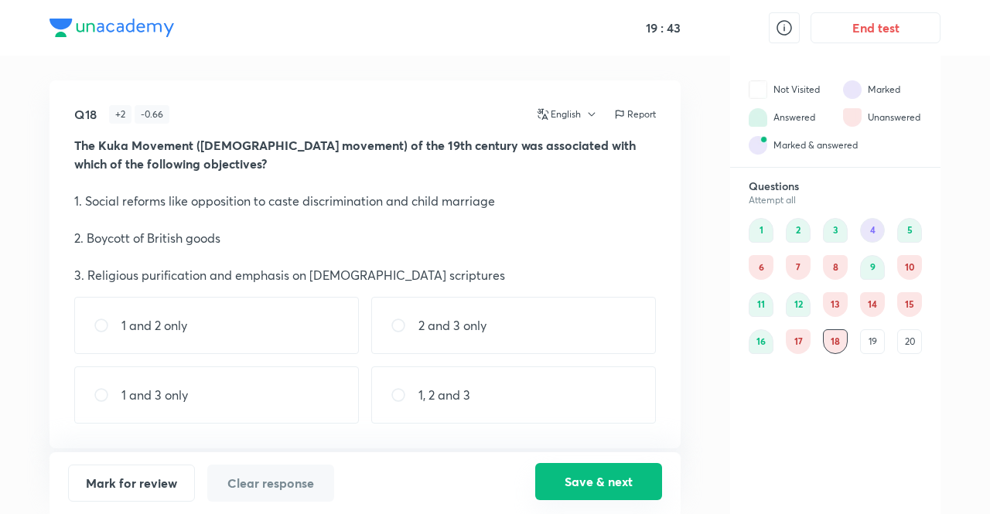
click at [625, 473] on button "Save & next" at bounding box center [598, 481] width 127 height 37
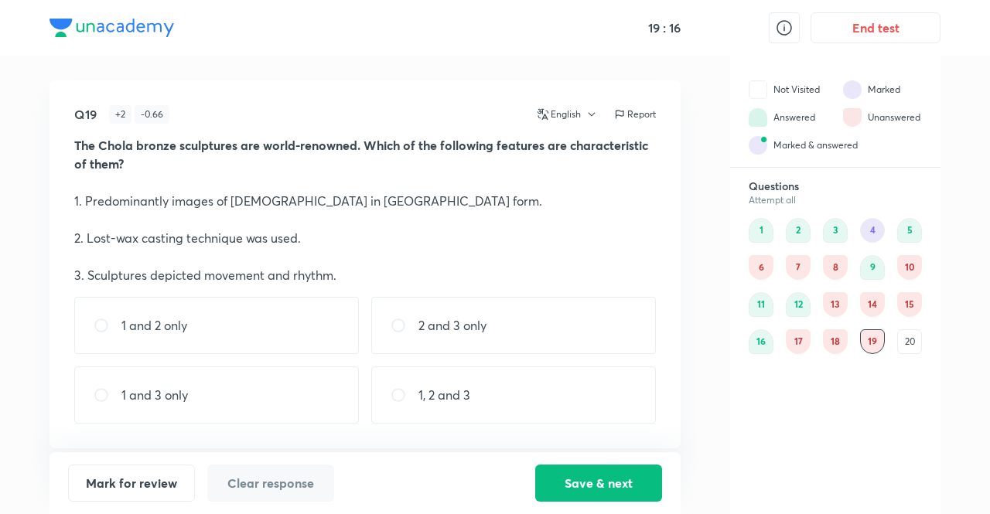
click at [422, 412] on div "1, 2 and 3" at bounding box center [513, 395] width 285 height 57
radio input "true"
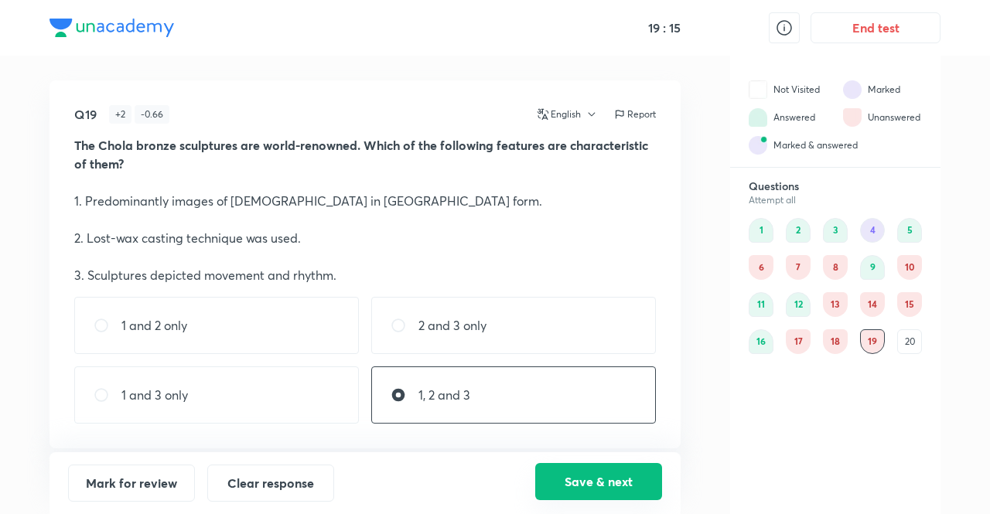
click at [605, 489] on button "Save & next" at bounding box center [598, 481] width 127 height 37
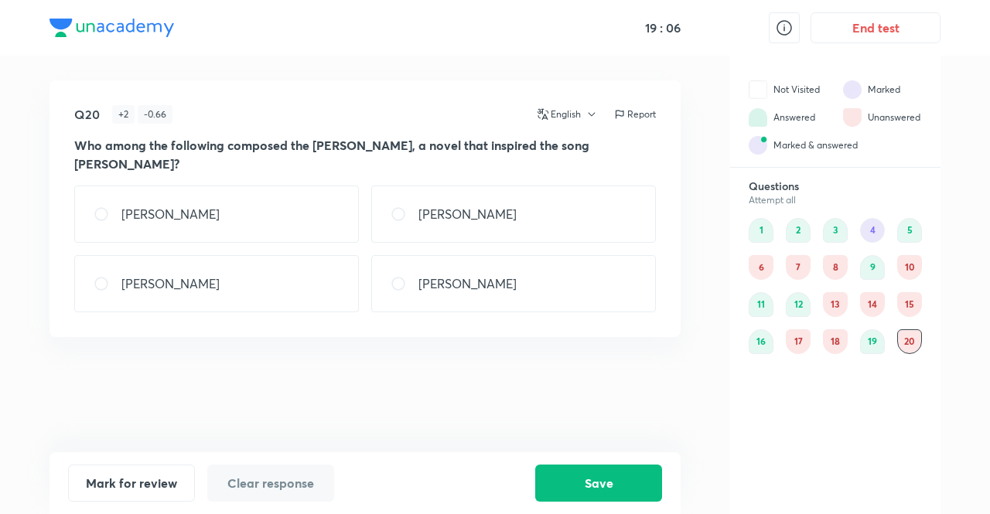
click at [503, 224] on div "Bankim Chandra Chattopadhyay" at bounding box center [513, 214] width 285 height 57
radio input "true"
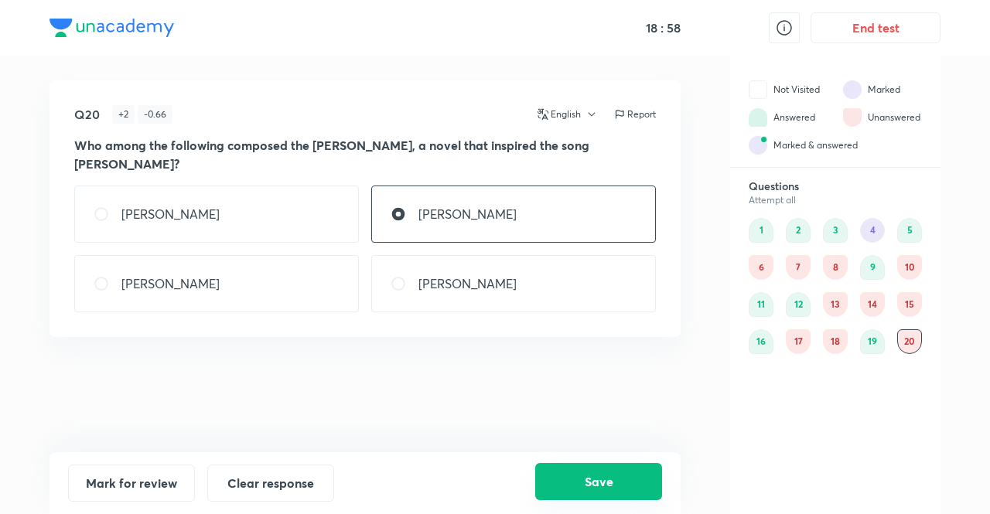
click at [591, 480] on button "Save" at bounding box center [598, 481] width 127 height 37
click at [871, 224] on div "4" at bounding box center [872, 230] width 25 height 25
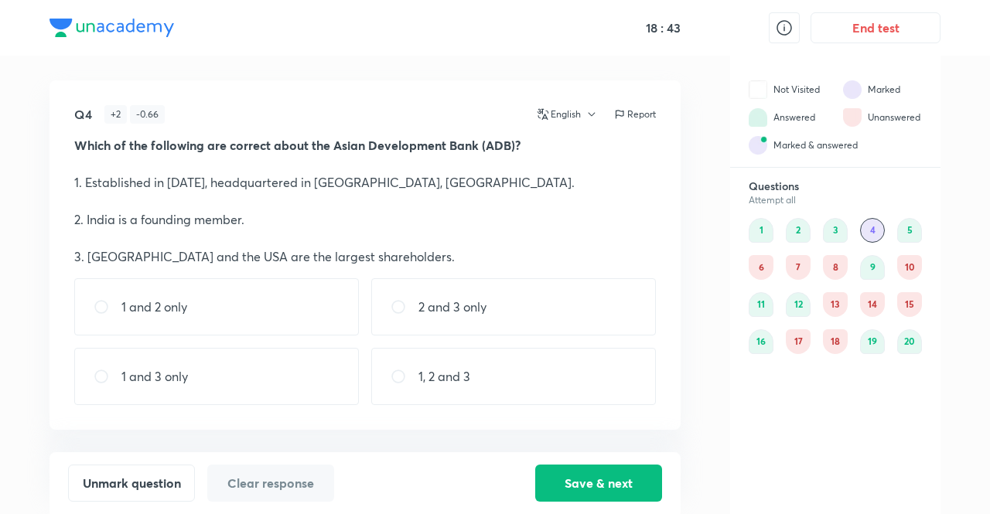
click at [170, 306] on p "1 and 2 only" at bounding box center [154, 307] width 66 height 19
radio input "false"
click at [761, 269] on div "6" at bounding box center [761, 267] width 25 height 25
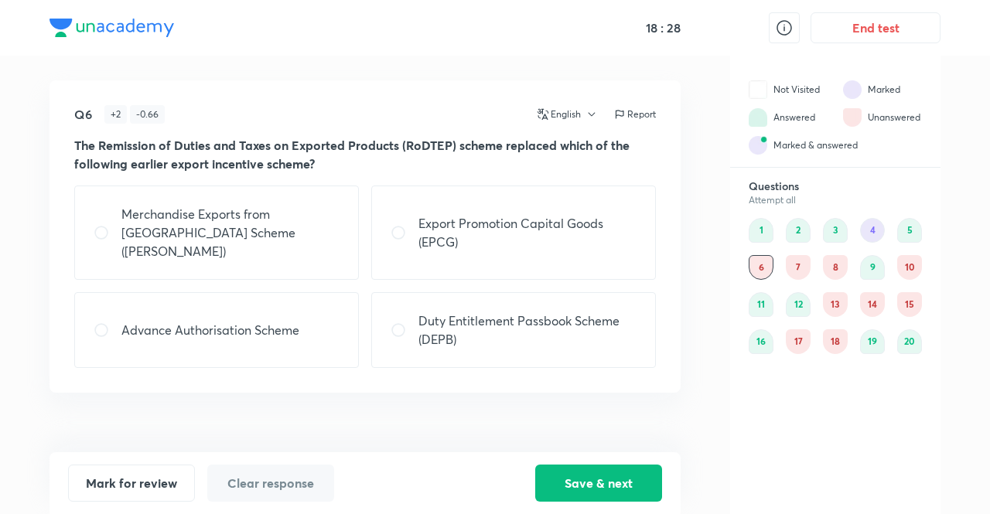
click at [545, 320] on p "Duty Entitlement Passbook Scheme (DEPB)" at bounding box center [528, 330] width 218 height 37
radio input "true"
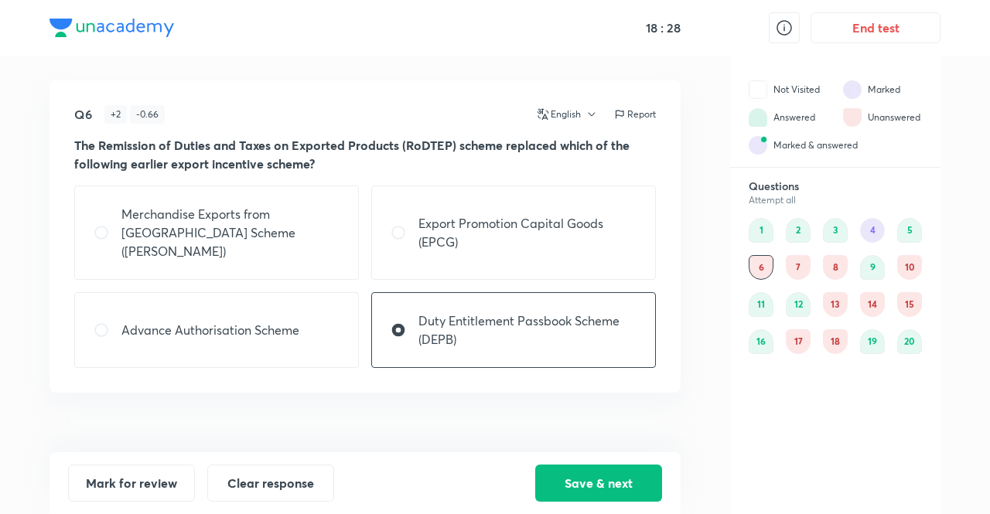
click at [480, 214] on p "Export Promotion Capital Goods (EPCG)" at bounding box center [528, 232] width 218 height 37
radio input "true"
radio input "false"
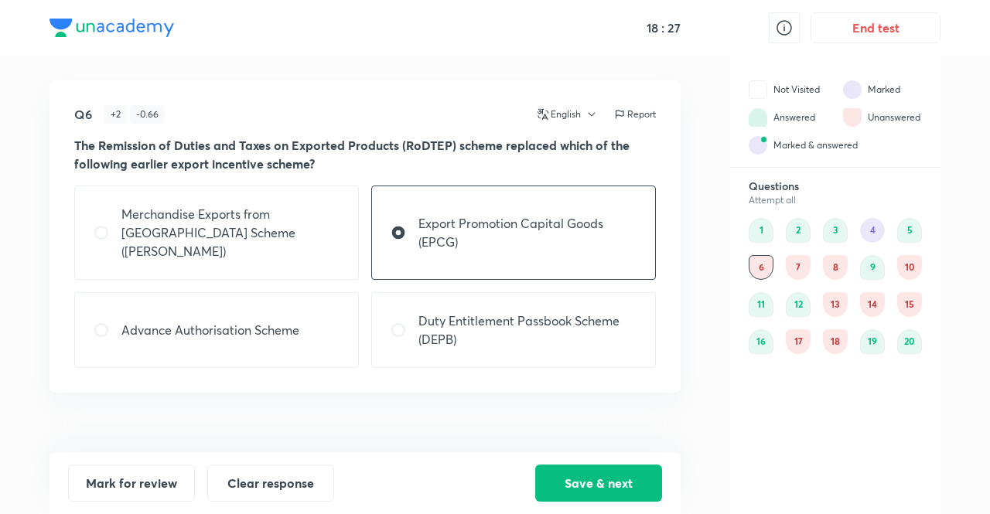
click at [472, 216] on p "Export Promotion Capital Goods (EPCG)" at bounding box center [528, 232] width 218 height 37
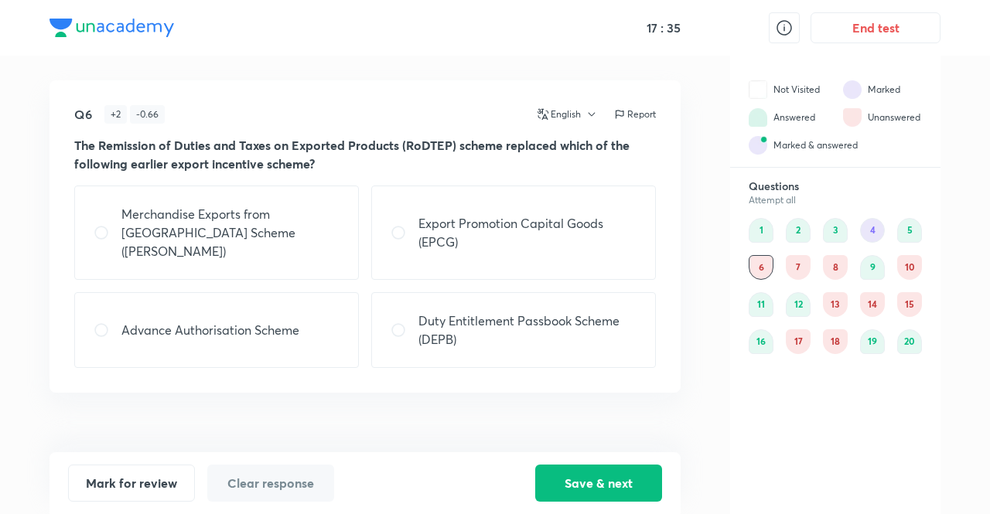
click at [569, 238] on p "Export Promotion Capital Goods (EPCG)" at bounding box center [528, 232] width 218 height 37
radio input "true"
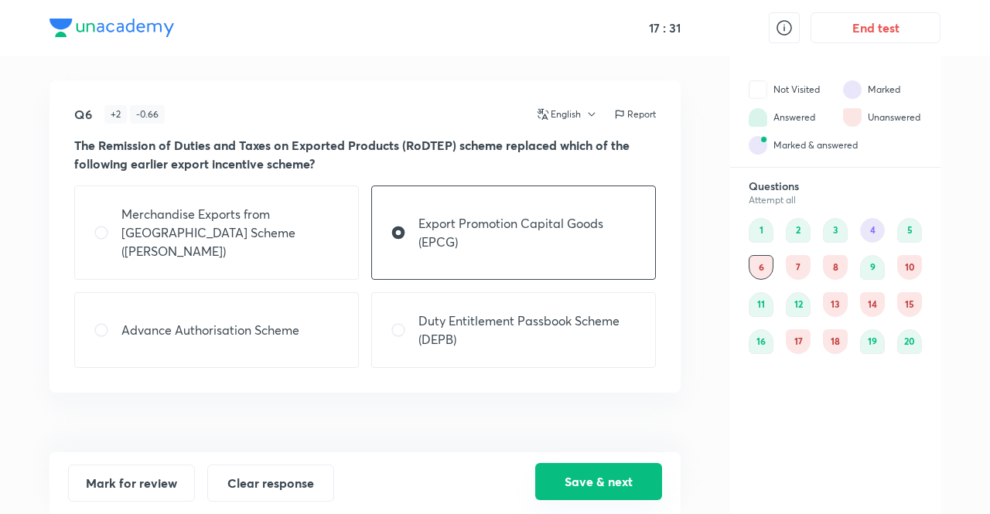
click at [566, 480] on button "Save & next" at bounding box center [598, 481] width 127 height 37
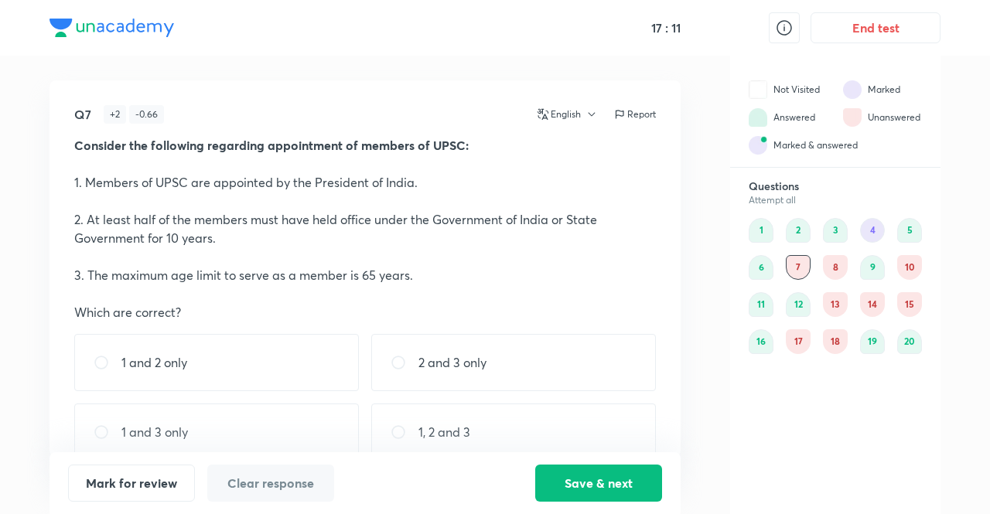
click at [483, 429] on div "1, 2 and 3" at bounding box center [513, 432] width 285 height 57
radio input "true"
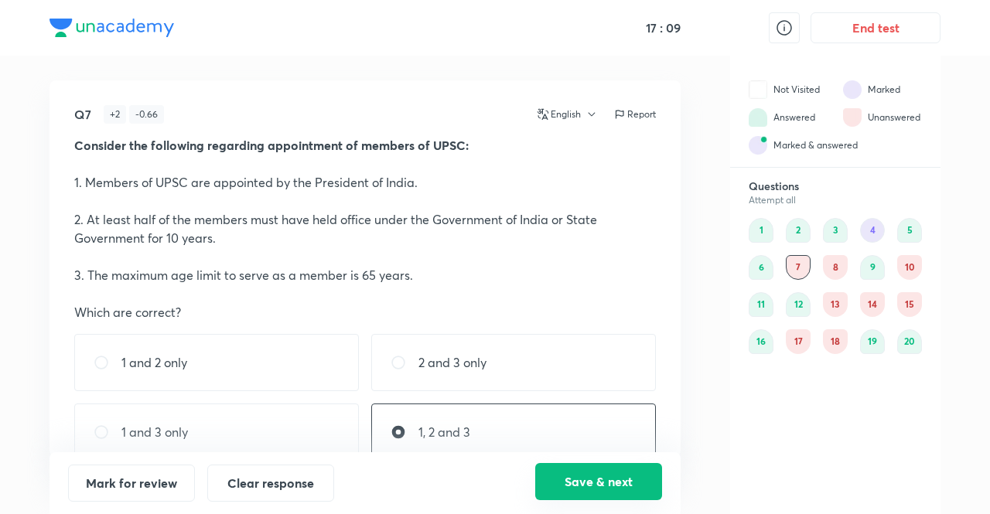
click at [599, 487] on button "Save & next" at bounding box center [598, 481] width 127 height 37
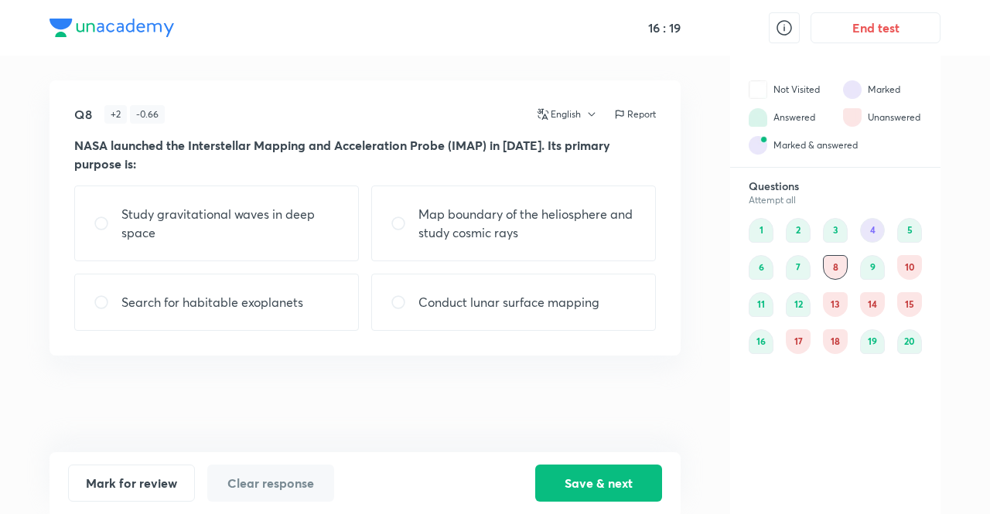
click at [602, 222] on p "Map boundary of the heliosphere and study cosmic rays" at bounding box center [528, 223] width 218 height 37
radio input "true"
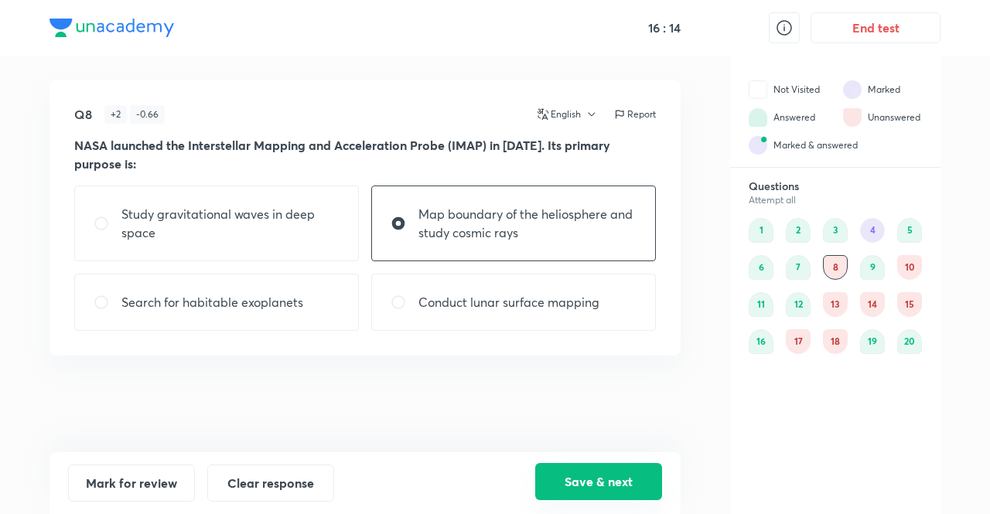
click at [560, 476] on button "Save & next" at bounding box center [598, 481] width 127 height 37
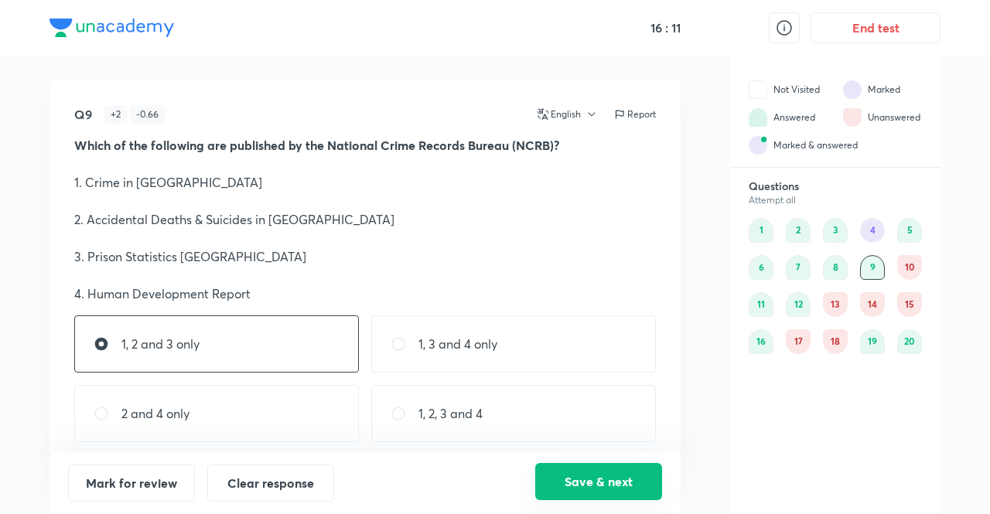
click at [577, 480] on button "Save & next" at bounding box center [598, 481] width 127 height 37
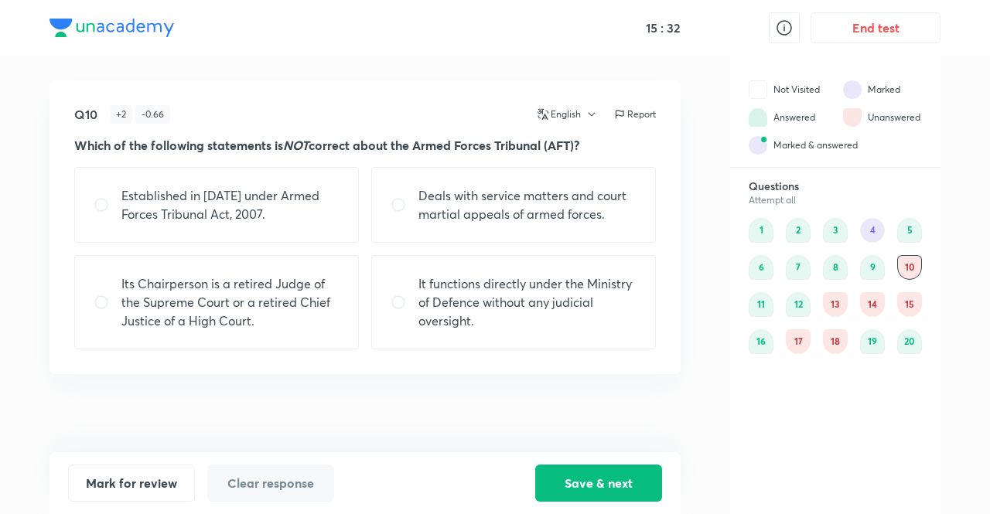
drag, startPoint x: 535, startPoint y: 298, endPoint x: 569, endPoint y: 224, distance: 81.4
click at [569, 224] on div "Established in 2009 under Armed Forces Tribunal Act, 2007. Deals with service m…" at bounding box center [365, 258] width 582 height 183
click at [546, 301] on p "It functions directly under the Ministry of Defence without any judicial oversi…" at bounding box center [528, 303] width 218 height 56
radio input "true"
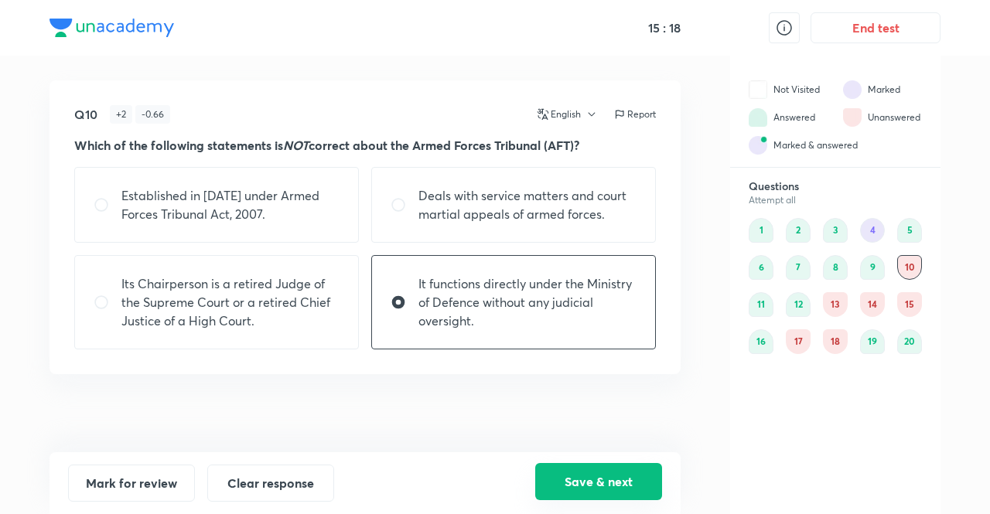
click at [562, 487] on button "Save & next" at bounding box center [598, 481] width 127 height 37
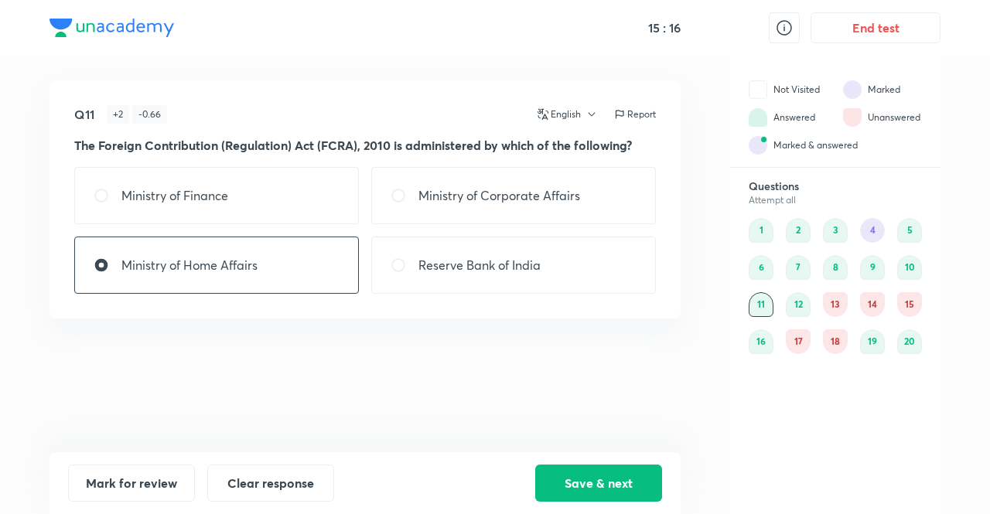
click at [838, 303] on div "13" at bounding box center [835, 304] width 25 height 25
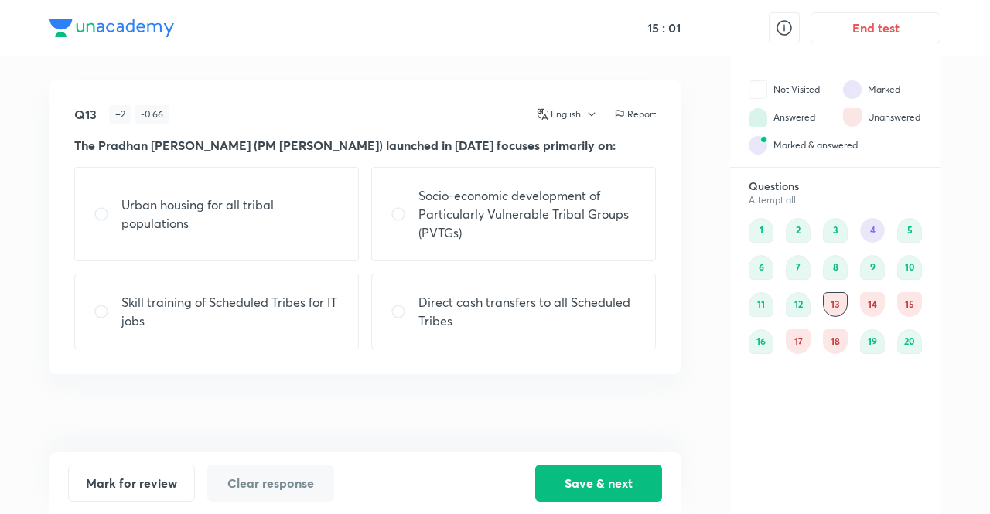
click at [261, 261] on div "Urban housing for all tribal populations" at bounding box center [216, 214] width 285 height 94
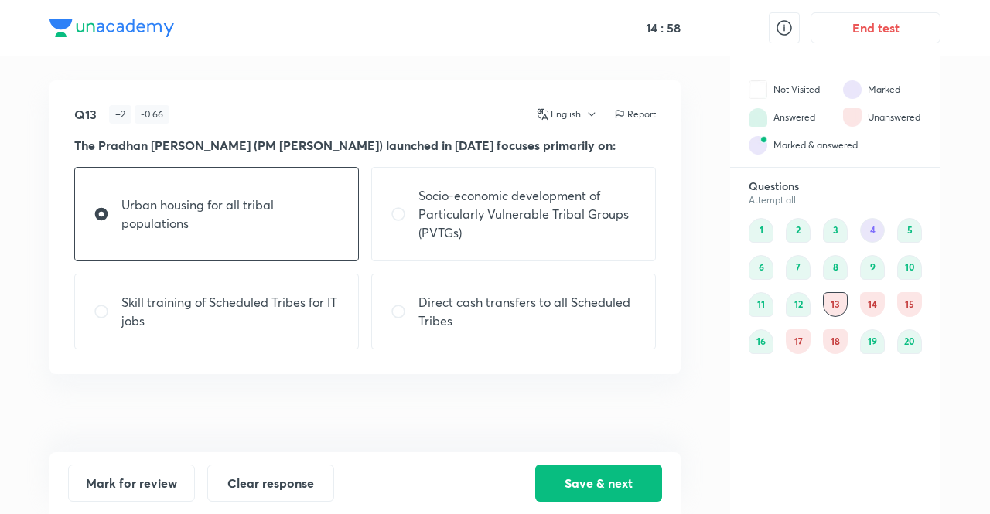
click at [265, 231] on p "Urban housing for all tribal populations" at bounding box center [230, 214] width 218 height 37
radio input "false"
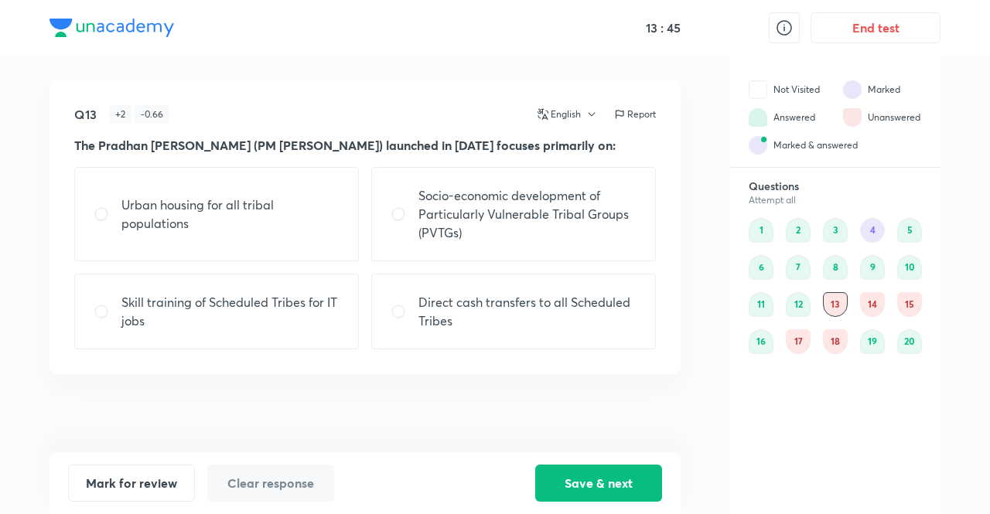
click at [871, 309] on div "14" at bounding box center [872, 304] width 25 height 25
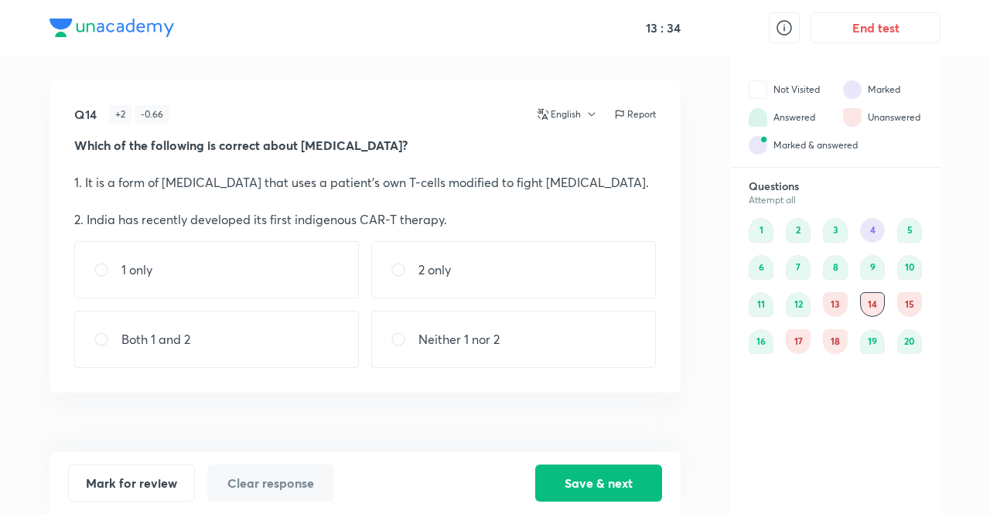
click at [175, 330] on p "Both 1 and 2" at bounding box center [155, 339] width 69 height 19
radio input "true"
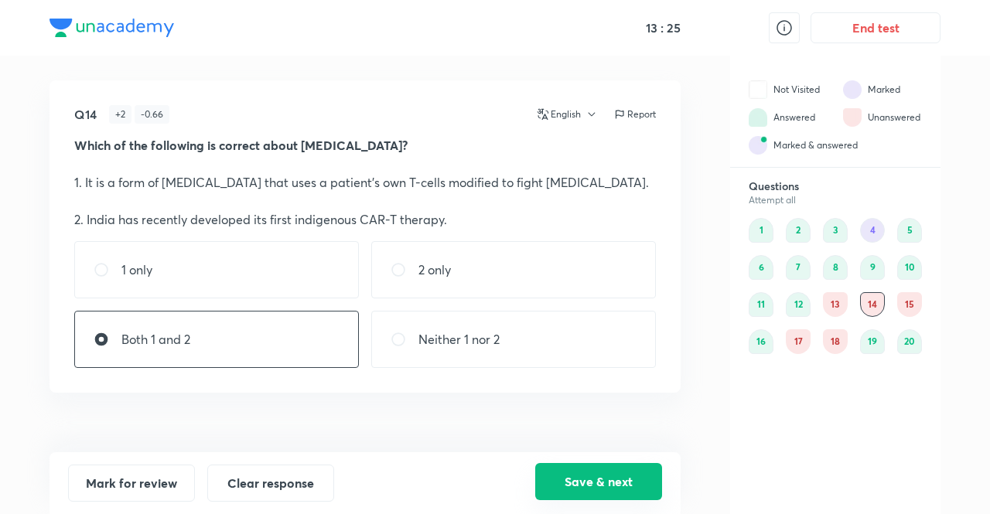
click at [568, 479] on button "Save & next" at bounding box center [598, 481] width 127 height 37
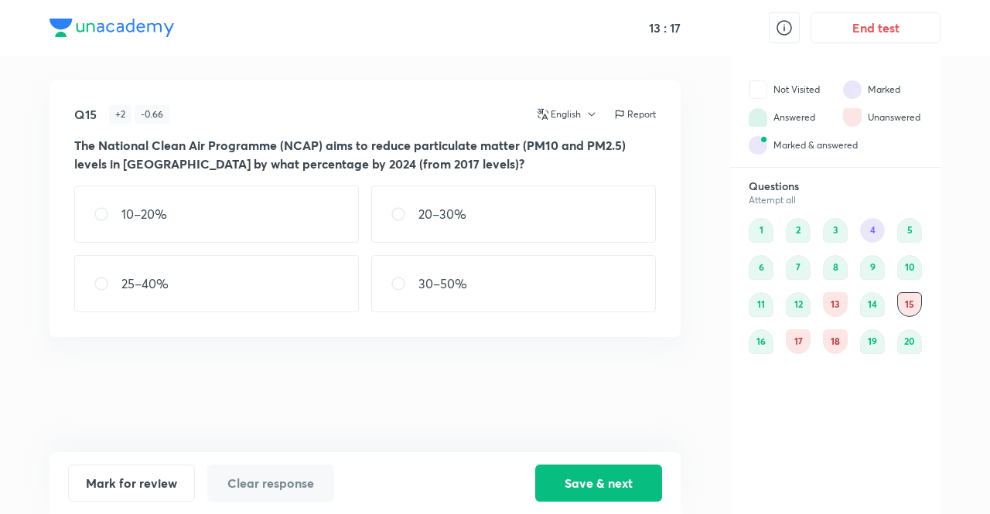
click at [793, 346] on div "17" at bounding box center [798, 342] width 25 height 25
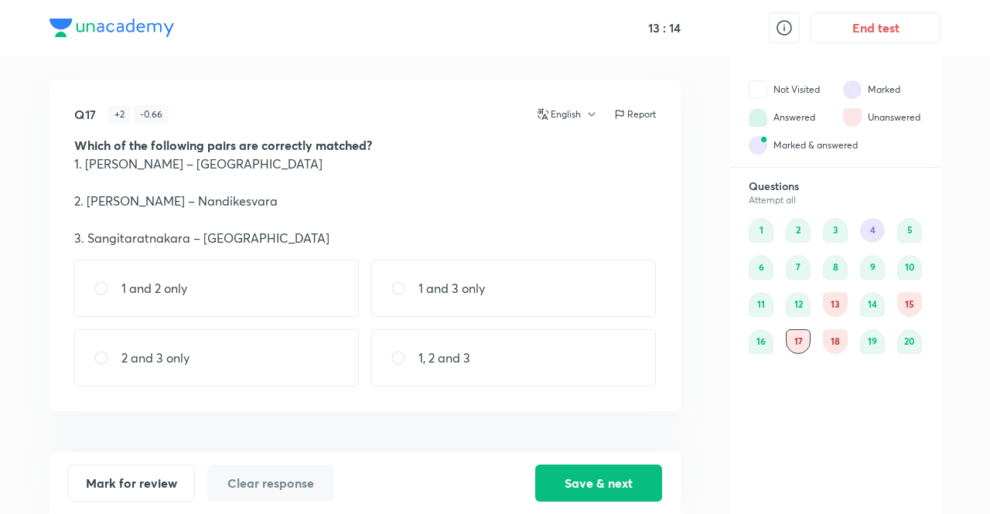
click at [838, 344] on div "18" at bounding box center [835, 342] width 25 height 25
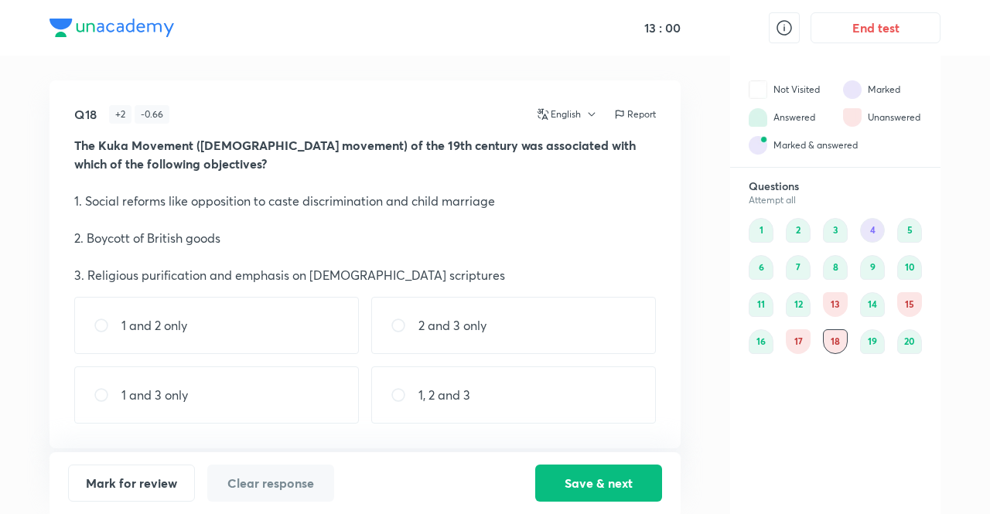
click at [473, 332] on p "2 and 3 only" at bounding box center [453, 325] width 68 height 19
click at [129, 391] on p "1 and 3 only" at bounding box center [154, 395] width 67 height 19
radio input "false"
click at [120, 408] on div "1 and 3 only" at bounding box center [216, 395] width 285 height 57
click at [218, 375] on div "1 and 3 only" at bounding box center [216, 395] width 285 height 57
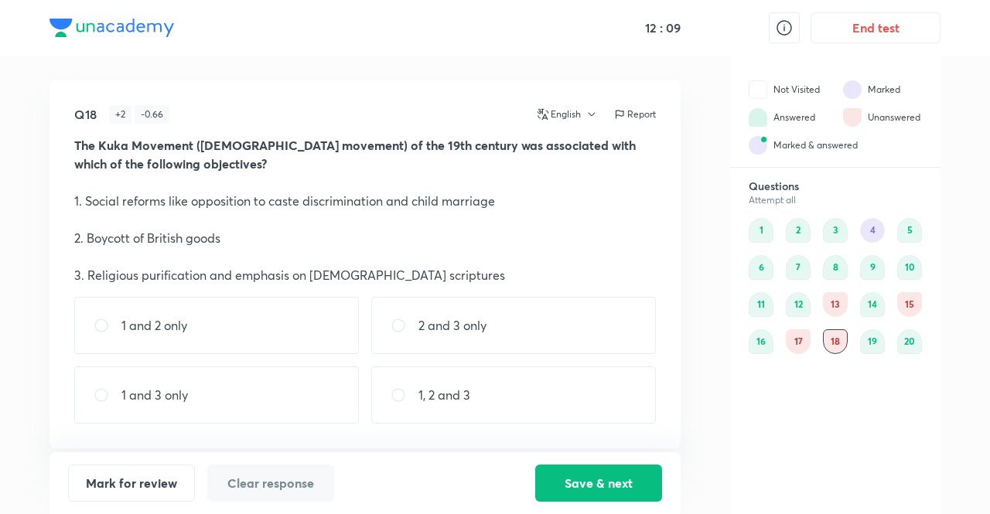
radio input "true"
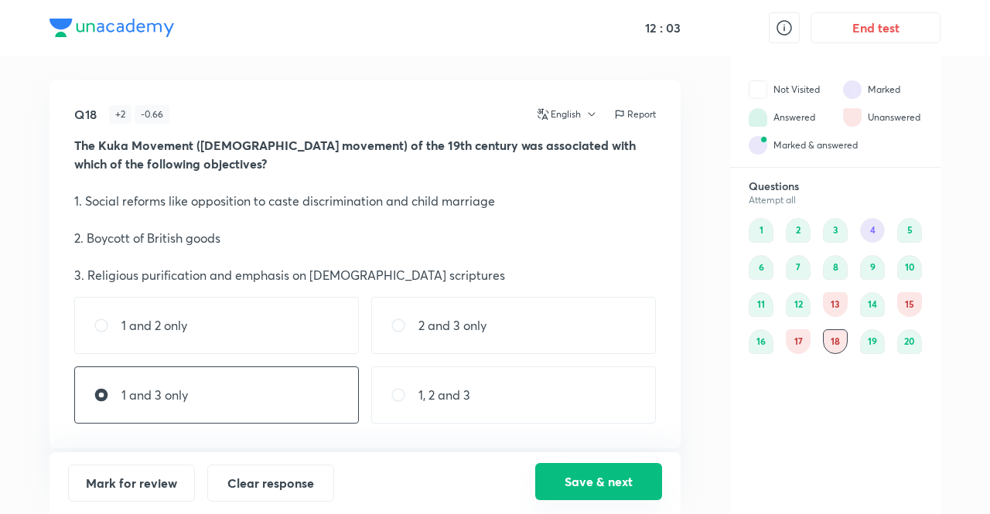
click at [605, 493] on button "Save & next" at bounding box center [598, 481] width 127 height 37
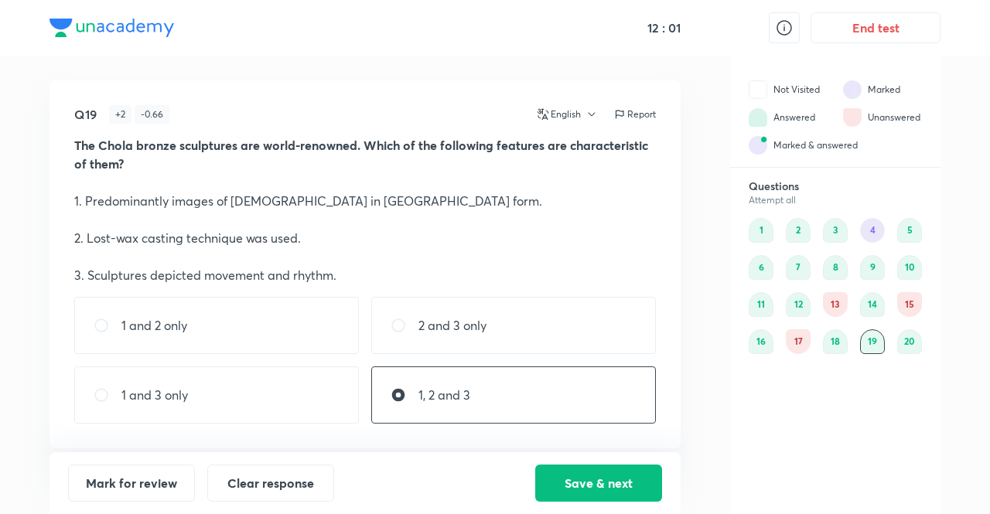
click at [799, 346] on div "17" at bounding box center [798, 342] width 25 height 25
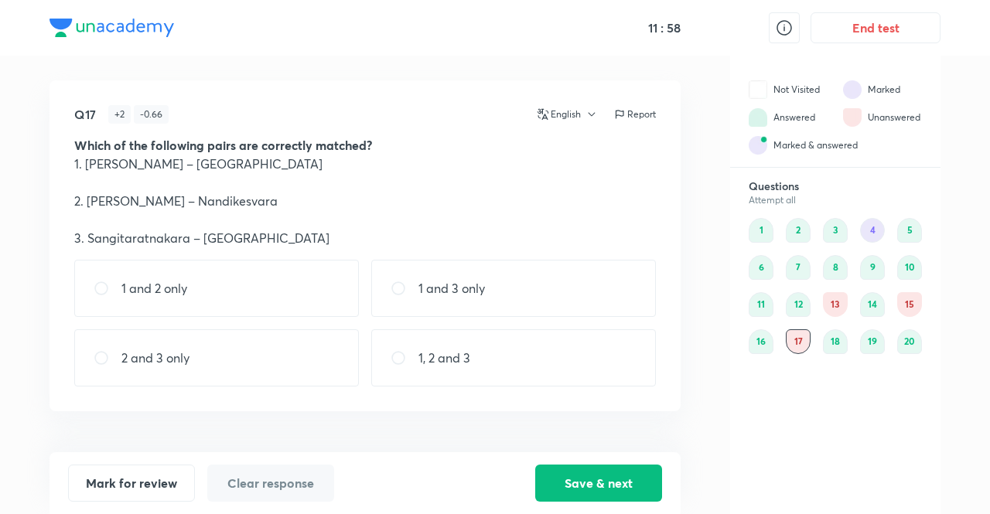
click at [869, 227] on div "4" at bounding box center [872, 230] width 25 height 25
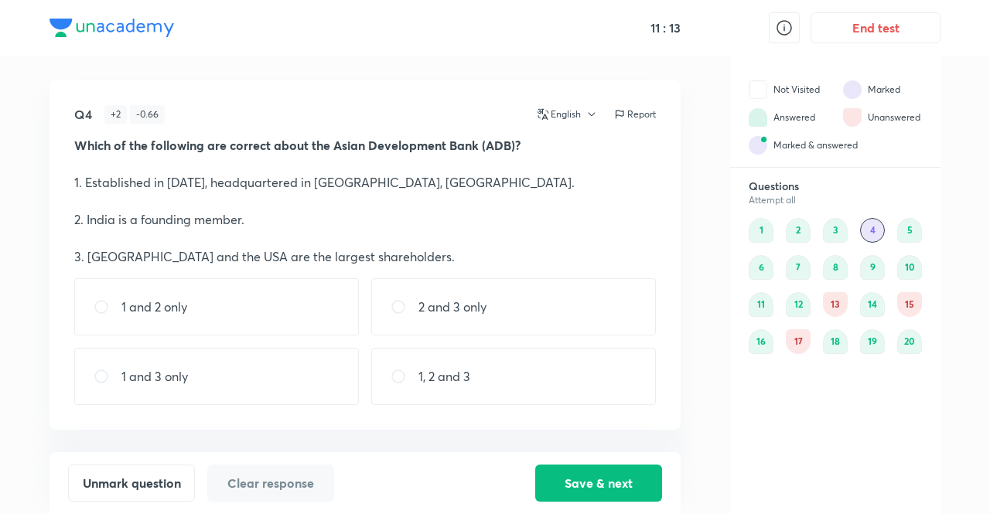
click at [211, 316] on div "1 and 2 only" at bounding box center [216, 307] width 285 height 57
click at [182, 310] on p "1 and 2 only" at bounding box center [154, 307] width 66 height 19
radio input "false"
click at [597, 490] on button "Save & next" at bounding box center [598, 481] width 127 height 37
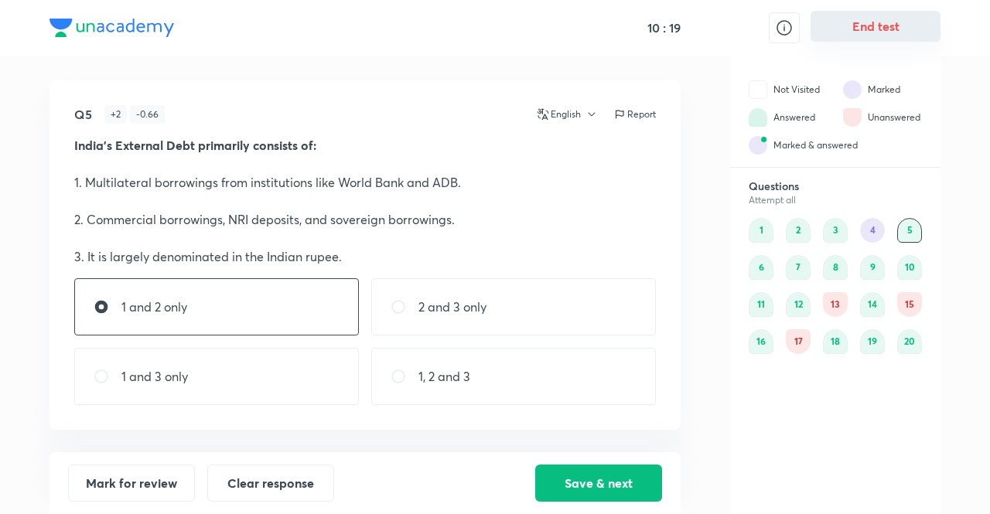
click at [859, 20] on button "End test" at bounding box center [876, 26] width 130 height 31
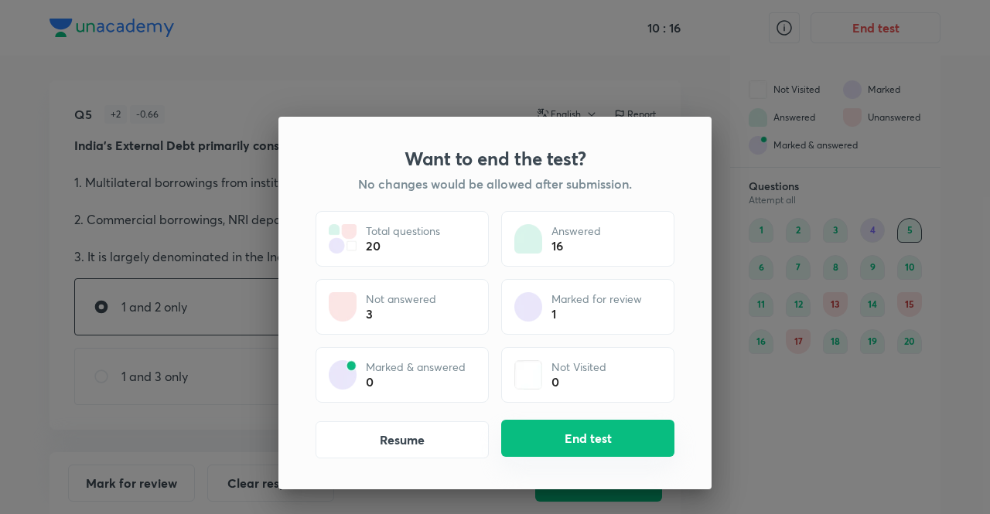
click at [555, 429] on button "End test" at bounding box center [587, 438] width 173 height 37
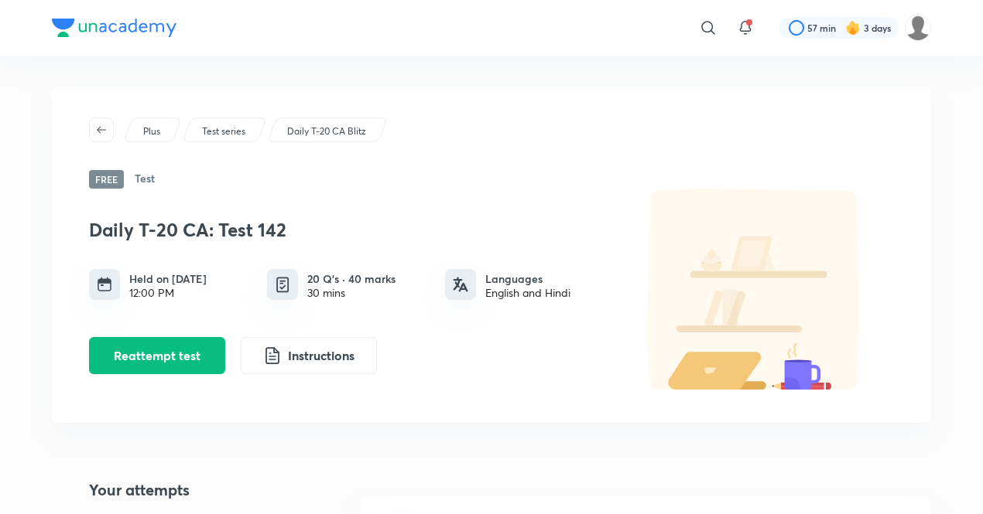
scroll to position [271, 0]
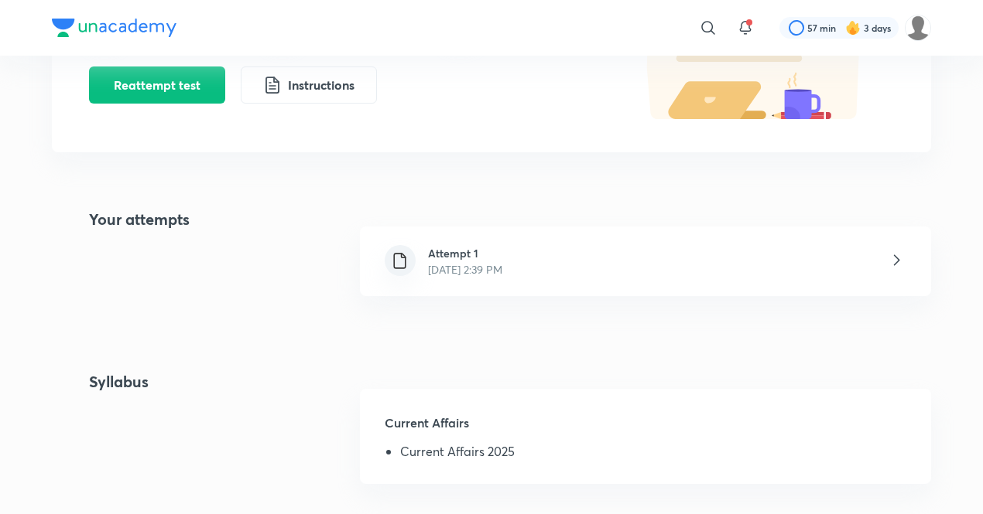
click at [502, 259] on h6 "Attempt 1" at bounding box center [465, 253] width 74 height 16
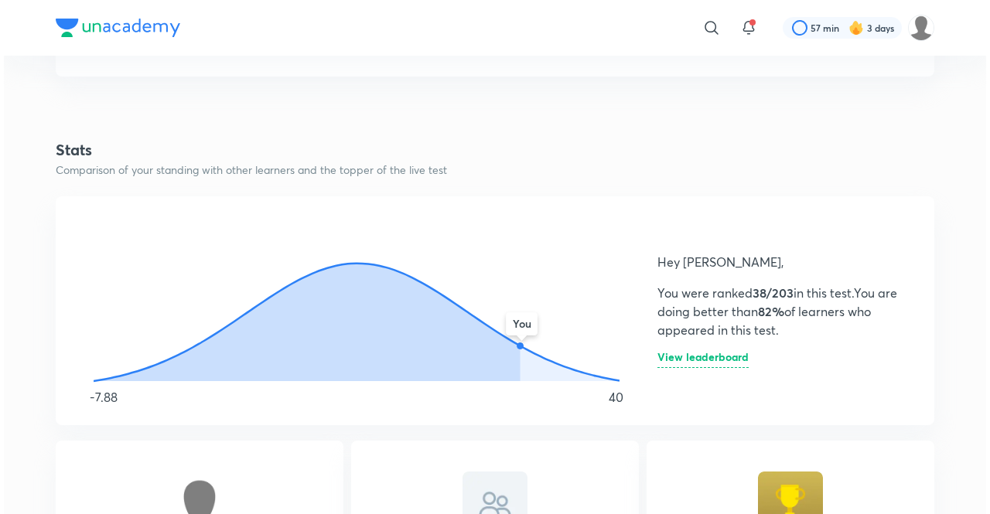
scroll to position [734, 0]
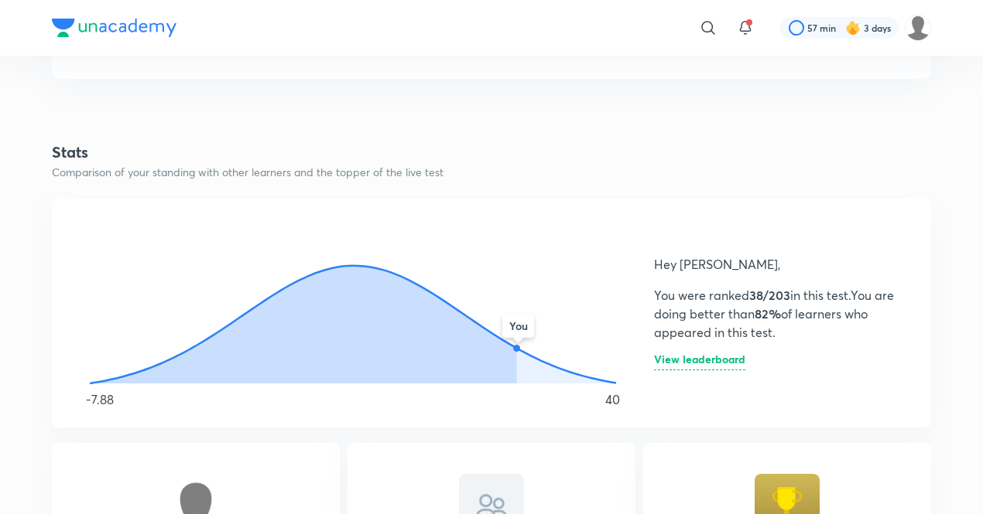
click at [700, 364] on h6 "View leaderboard" at bounding box center [699, 362] width 91 height 16
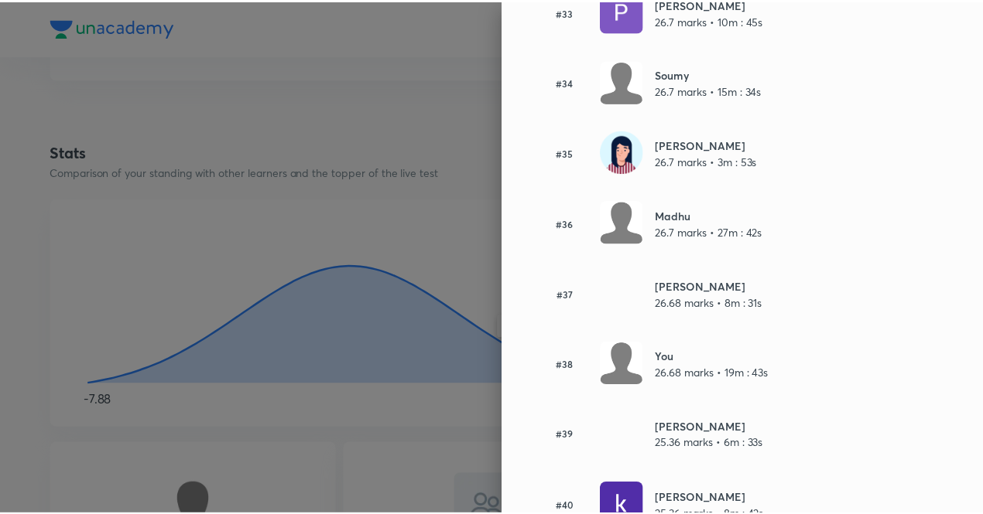
scroll to position [2484, 0]
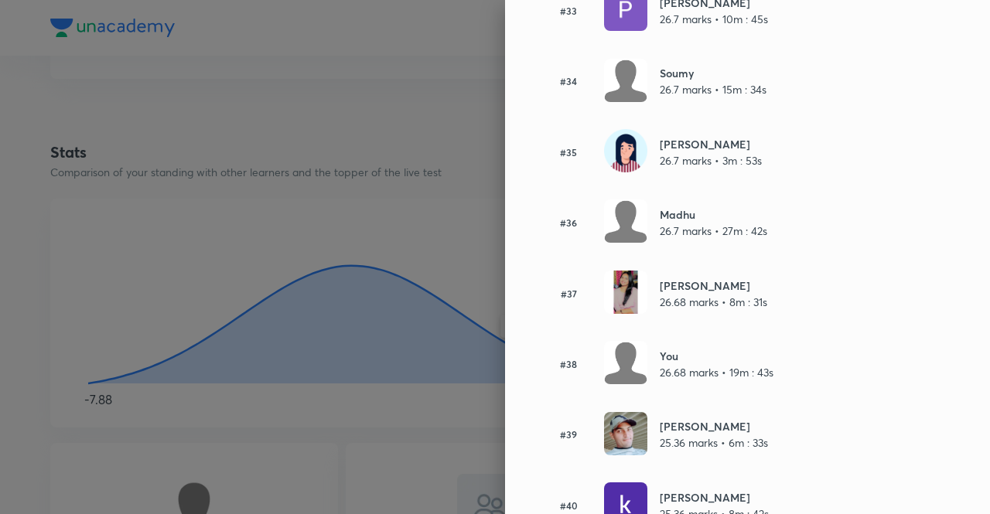
click at [108, 286] on div at bounding box center [495, 257] width 990 height 514
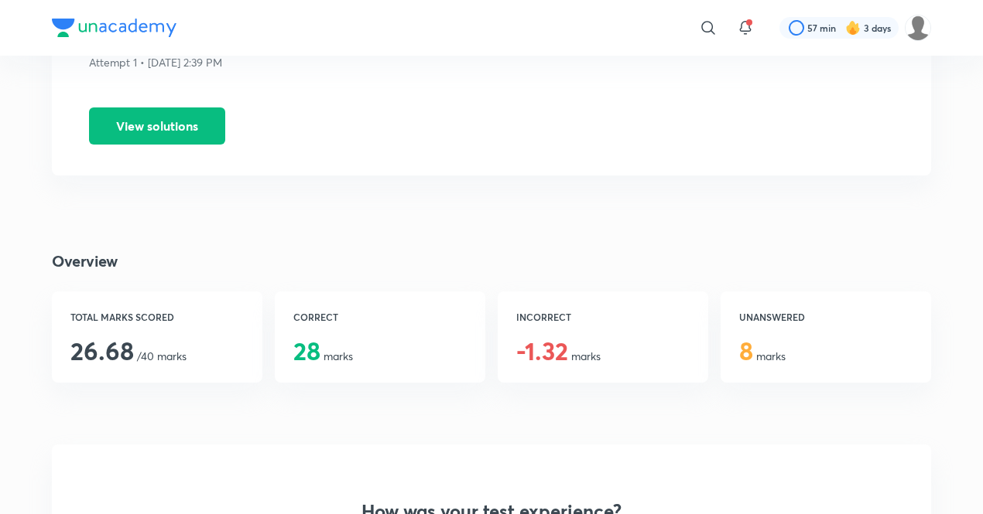
scroll to position [0, 0]
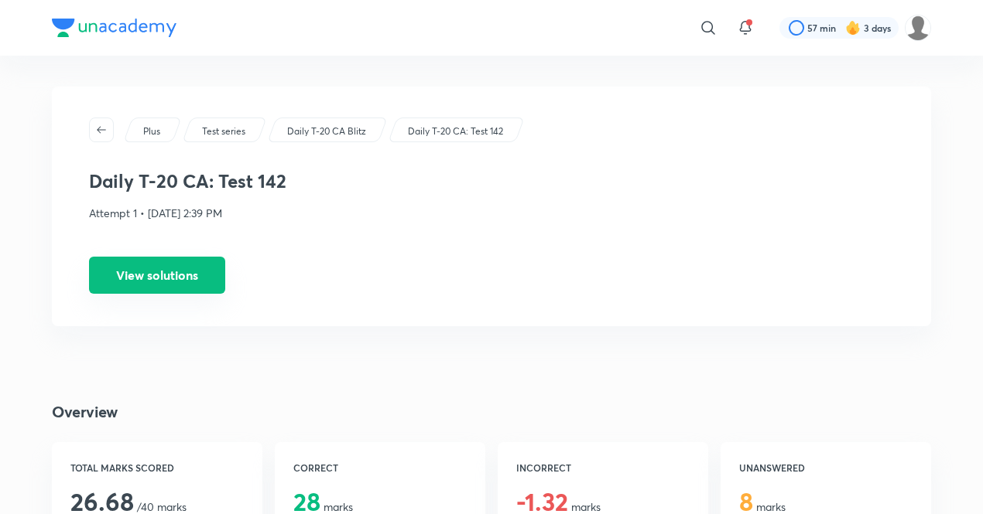
click at [149, 272] on button "View solutions" at bounding box center [157, 275] width 136 height 37
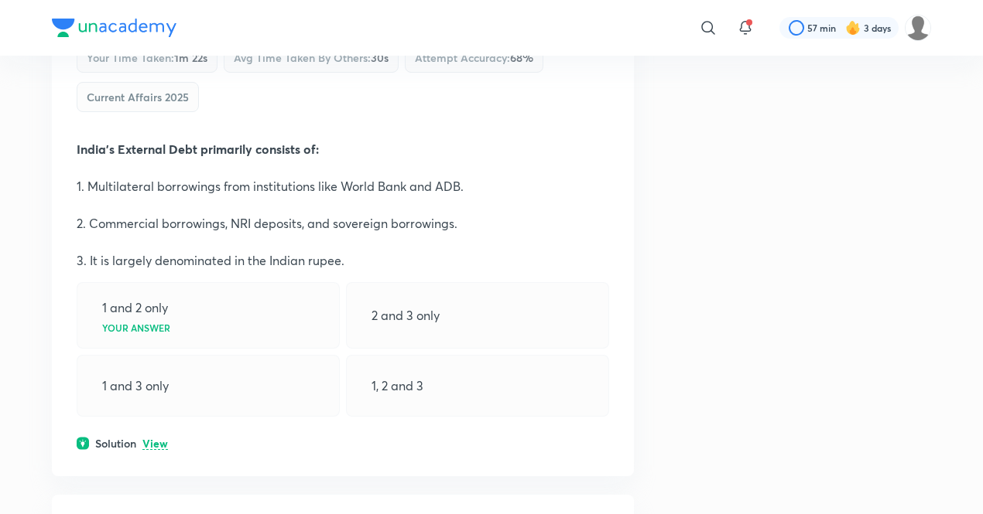
scroll to position [2306, 0]
click at [162, 438] on p "View" at bounding box center [155, 444] width 26 height 12
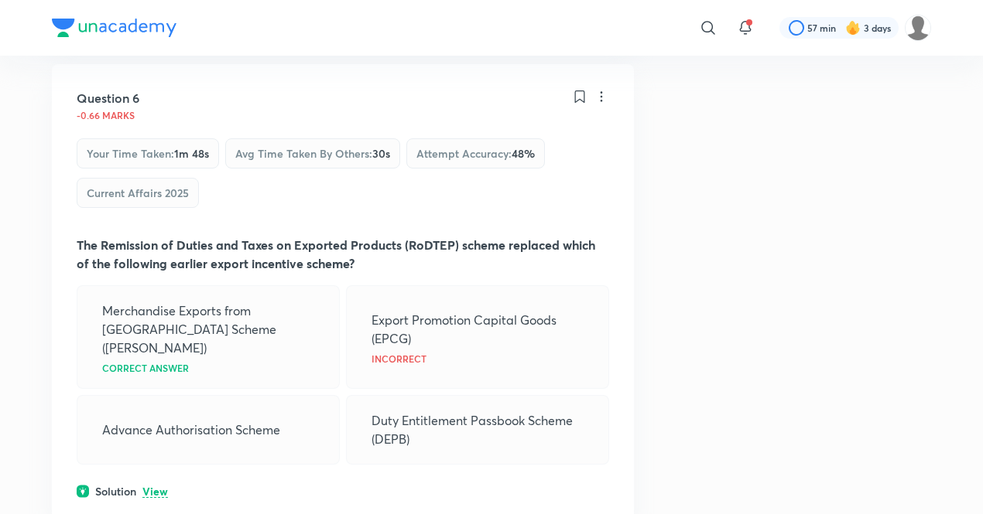
scroll to position [2879, 0]
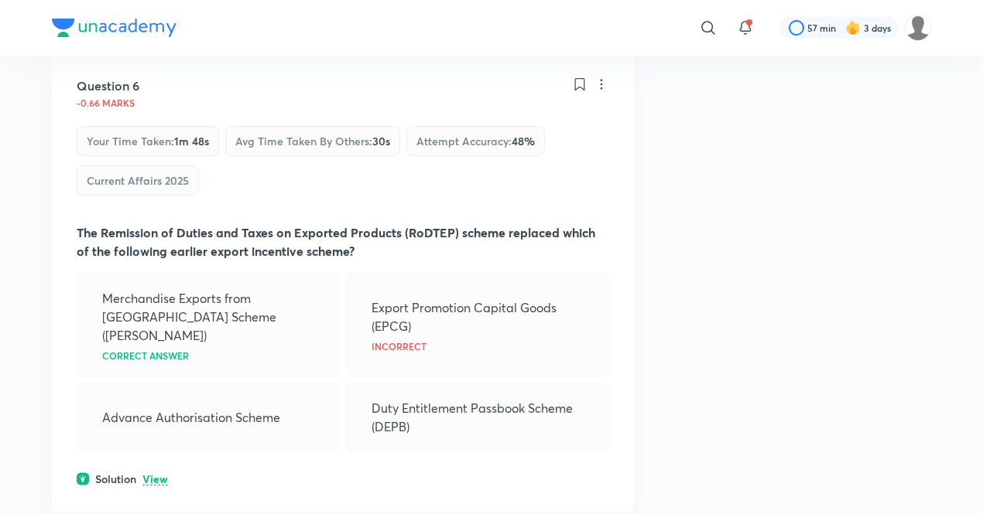
click at [157, 474] on p "View" at bounding box center [155, 480] width 26 height 12
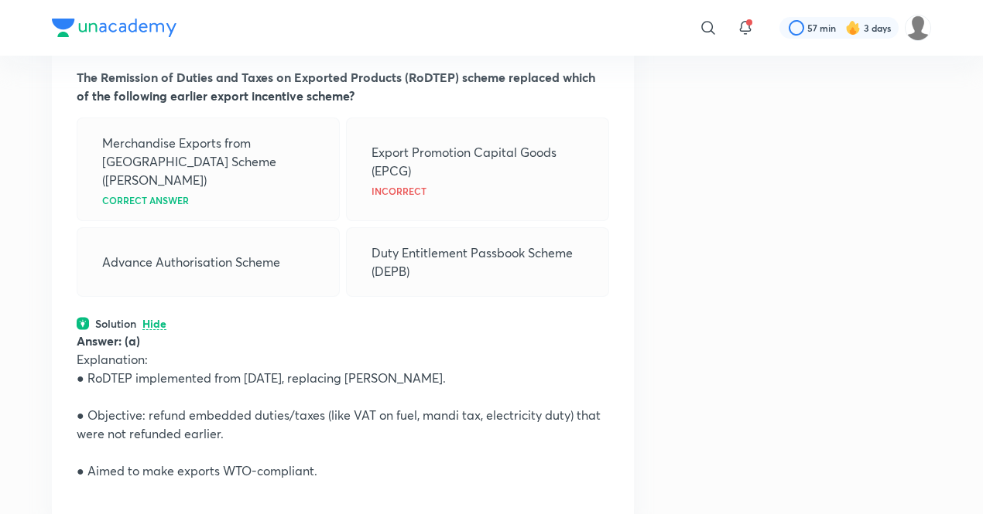
scroll to position [3035, 0]
drag, startPoint x: 355, startPoint y: 428, endPoint x: 295, endPoint y: 445, distance: 62.7
click at [295, 445] on div "Answer: (a) Explanation: ● RoDTEP implemented from January 2021, replacing MEIS…" at bounding box center [343, 414] width 532 height 167
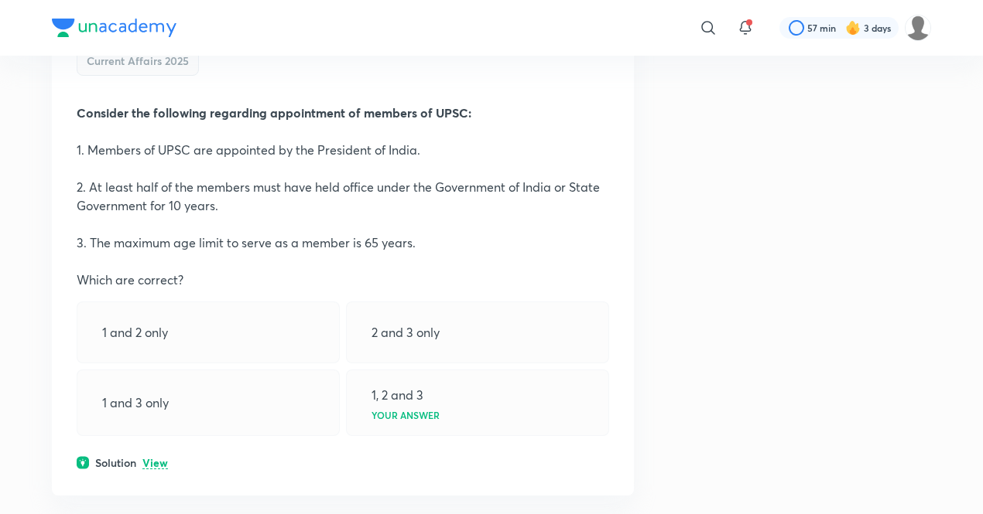
scroll to position [3645, 0]
click at [161, 422] on div "Question 7 +2 marks Your time taken : 55s Avg time taken by others : 29s Attemp…" at bounding box center [343, 213] width 582 height 564
click at [159, 457] on p "View" at bounding box center [155, 463] width 26 height 12
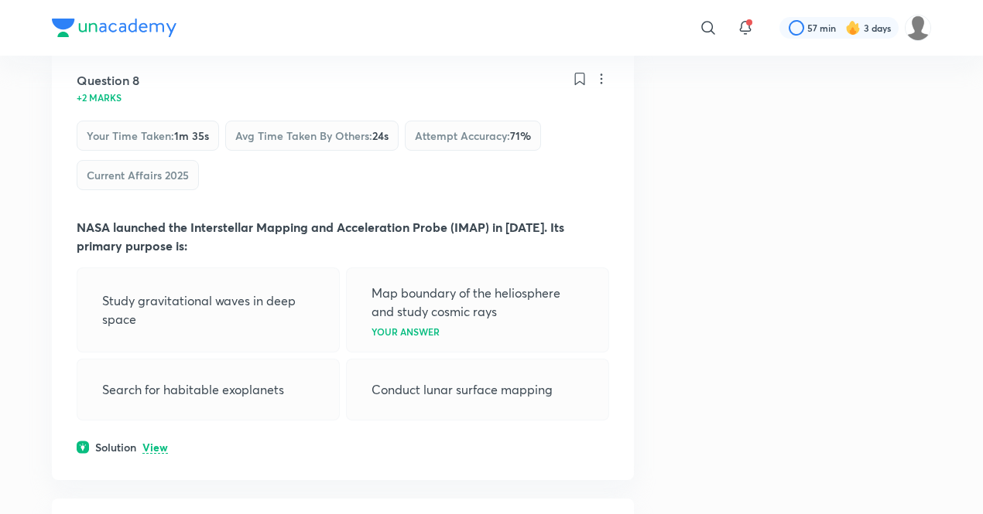
scroll to position [4263, 0]
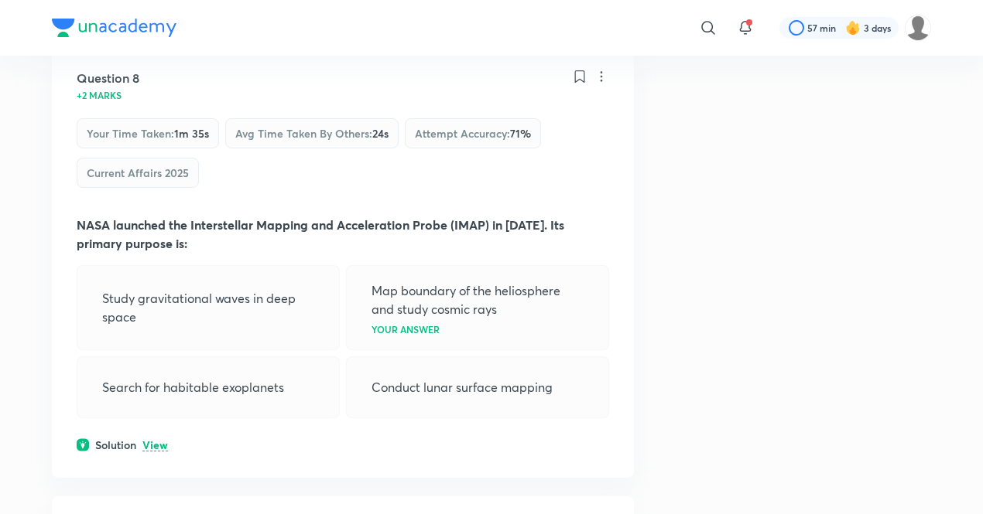
click at [159, 440] on p "View" at bounding box center [155, 446] width 26 height 12
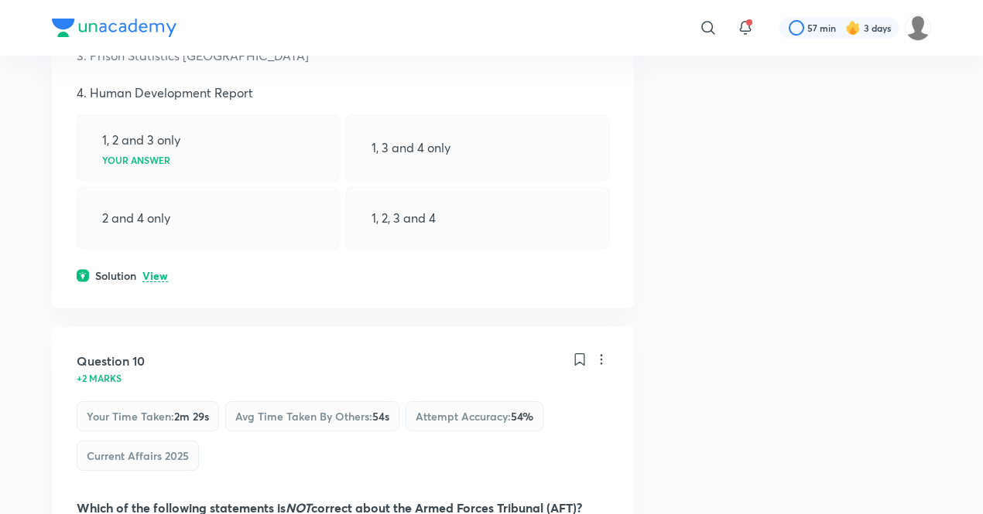
scroll to position [5146, 0]
click at [159, 270] on p "View" at bounding box center [155, 276] width 26 height 12
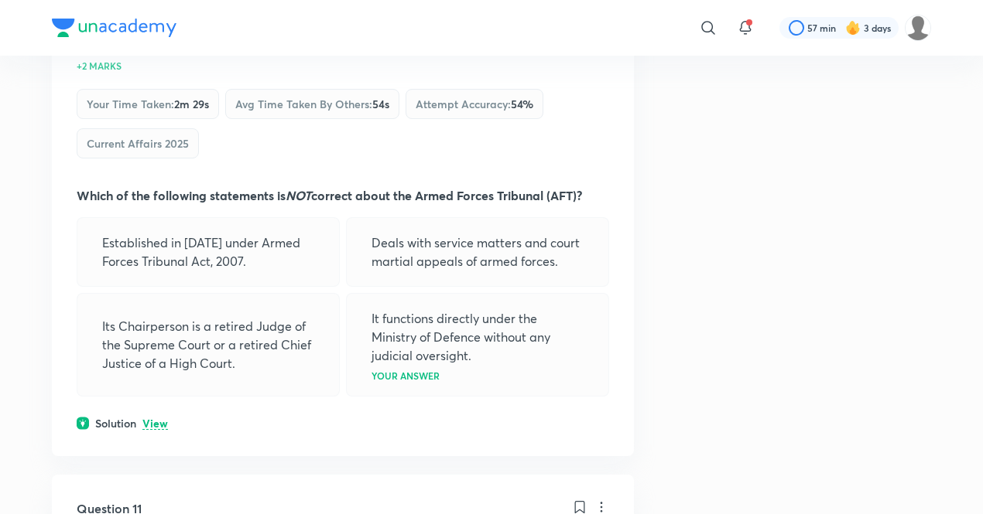
scroll to position [5611, 0]
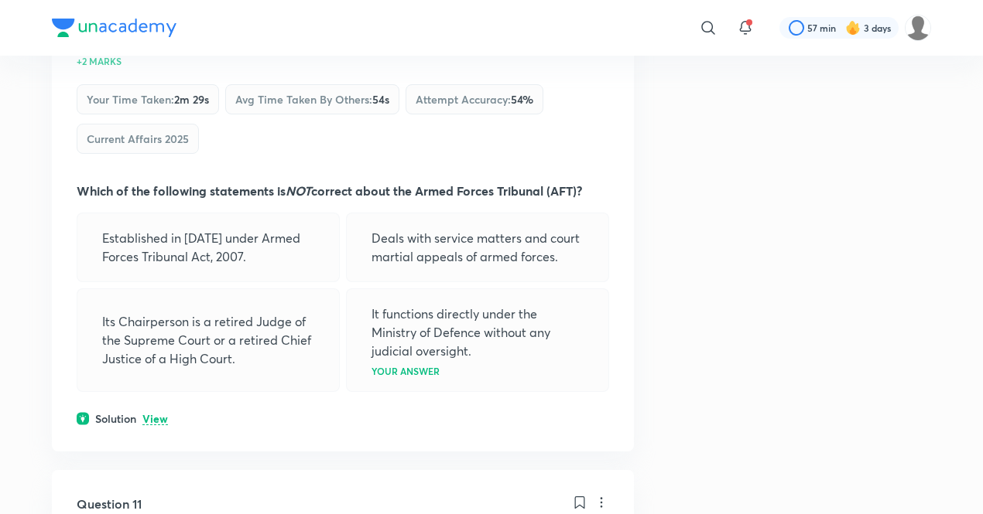
click at [150, 414] on p "View" at bounding box center [155, 420] width 26 height 12
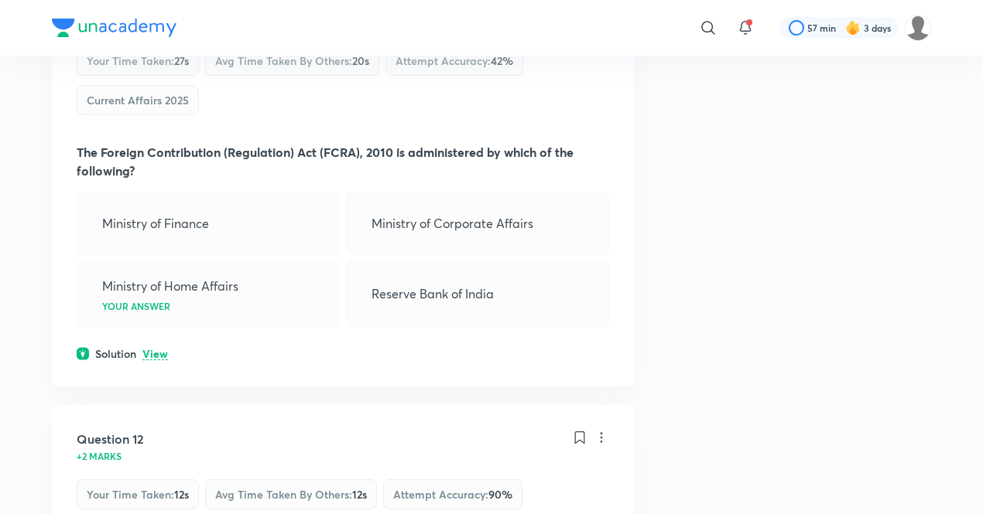
scroll to position [6323, 0]
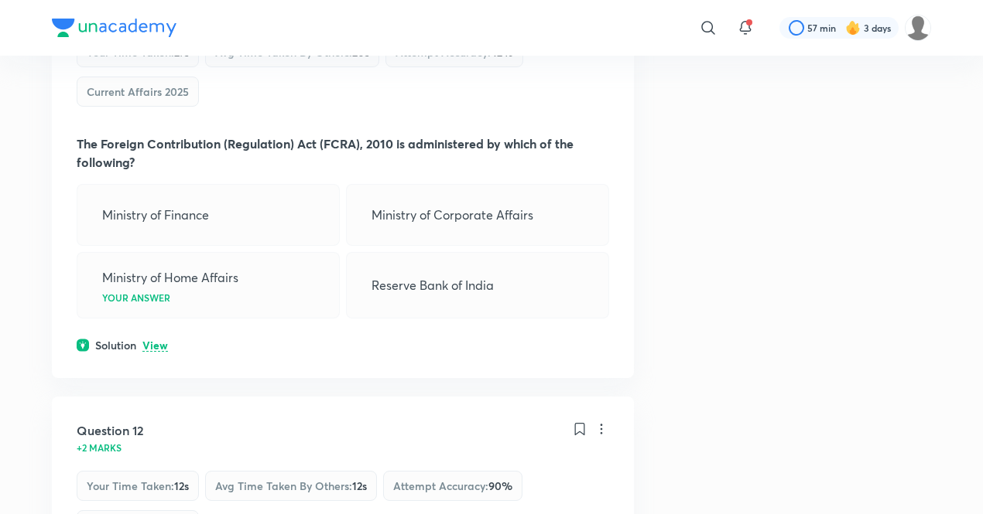
click at [167, 340] on p "View" at bounding box center [155, 346] width 26 height 12
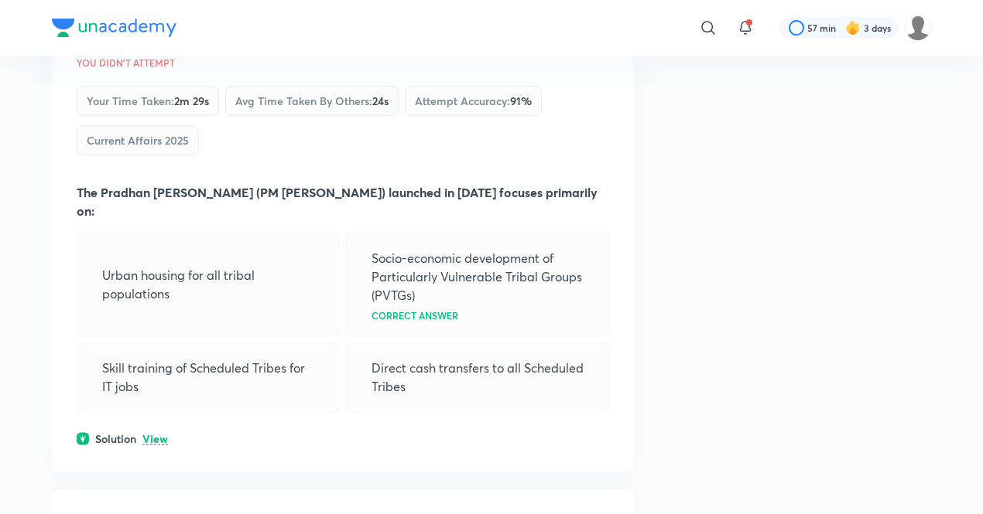
scroll to position [7459, 0]
click at [147, 433] on p "View" at bounding box center [155, 439] width 26 height 12
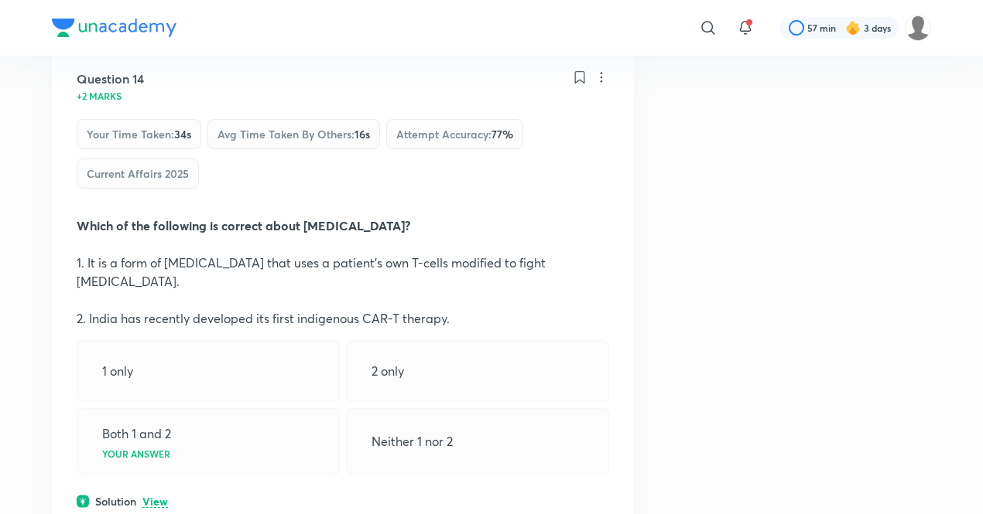
scroll to position [8076, 0]
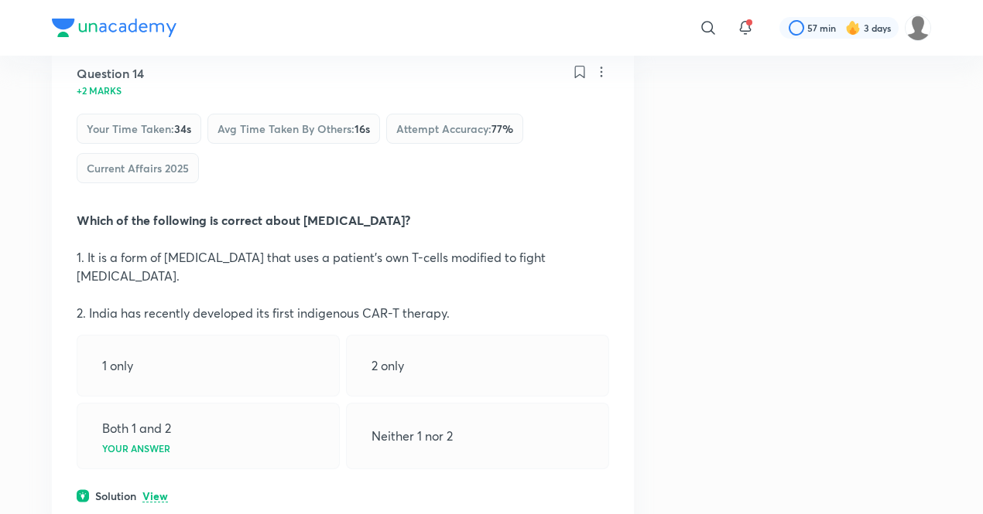
click at [159, 491] on p "View" at bounding box center [155, 497] width 26 height 12
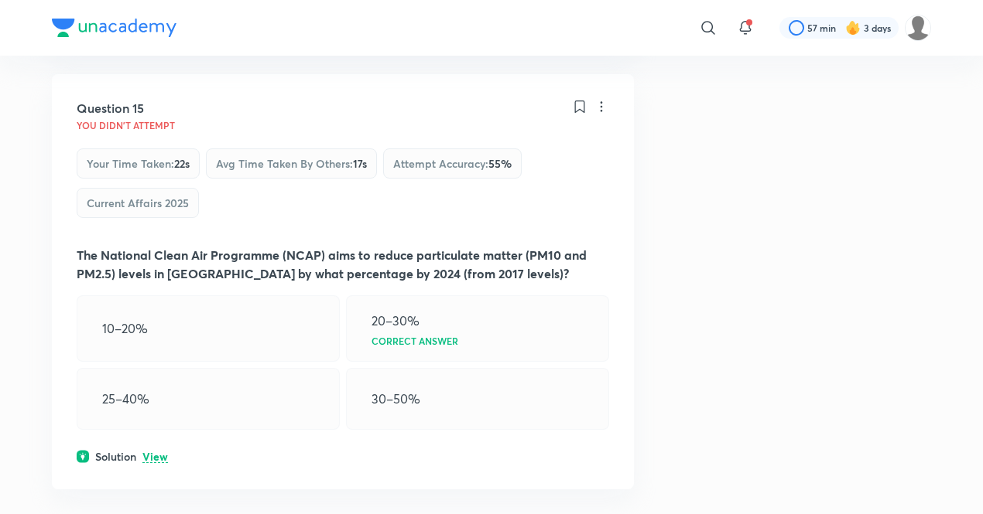
scroll to position [8717, 0]
click at [159, 451] on p "View" at bounding box center [155, 457] width 26 height 12
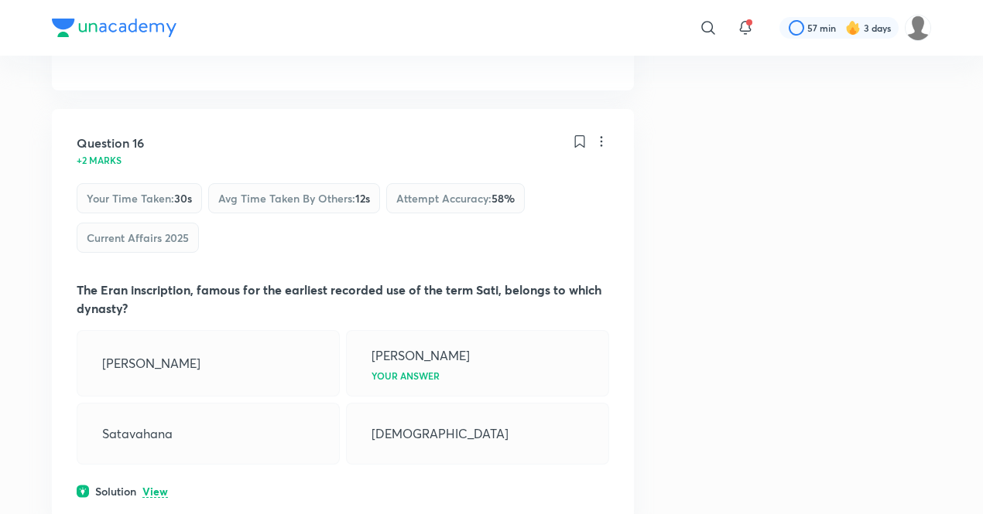
scroll to position [9284, 0]
click at [149, 485] on p "View" at bounding box center [155, 491] width 26 height 12
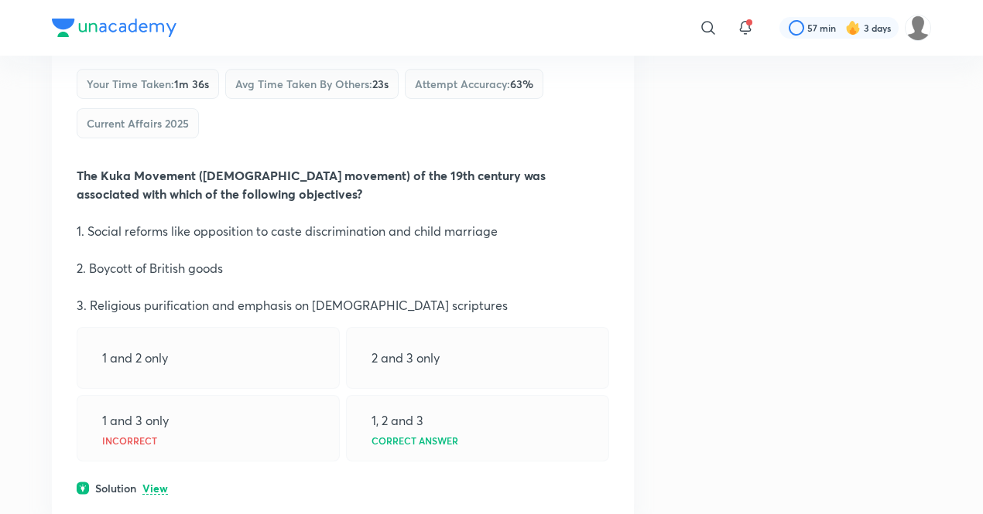
scroll to position [10489, 0]
click at [153, 483] on p "View" at bounding box center [155, 489] width 26 height 12
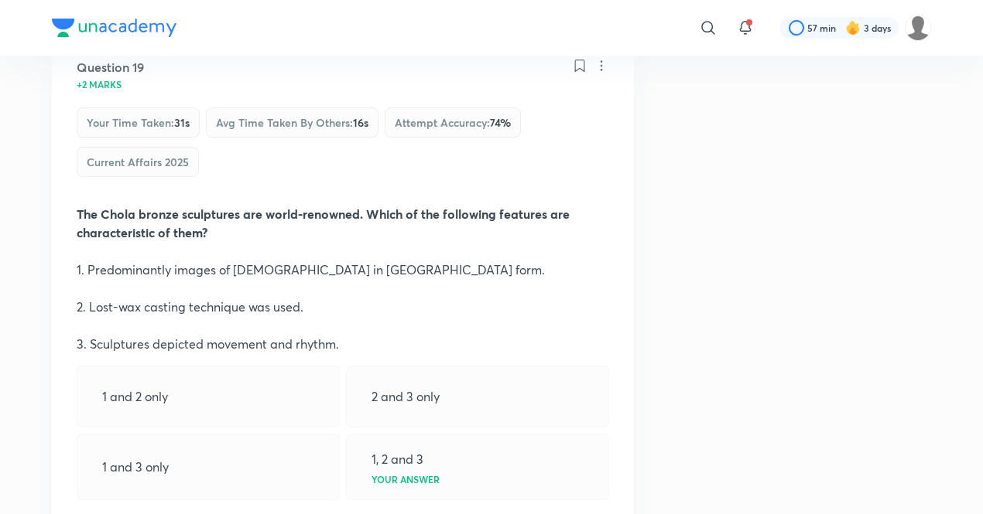
scroll to position [11144, 0]
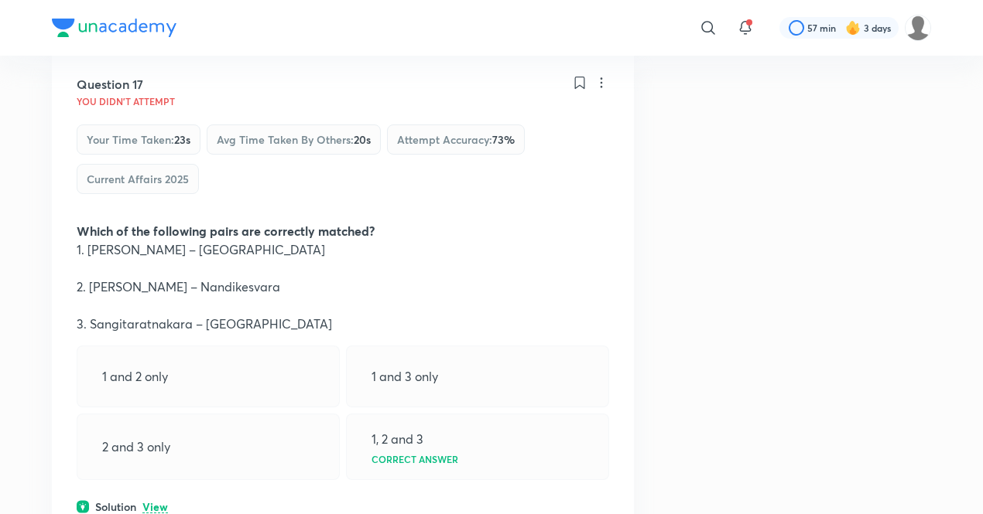
scroll to position [9926, 0]
click at [155, 501] on p "View" at bounding box center [155, 507] width 26 height 12
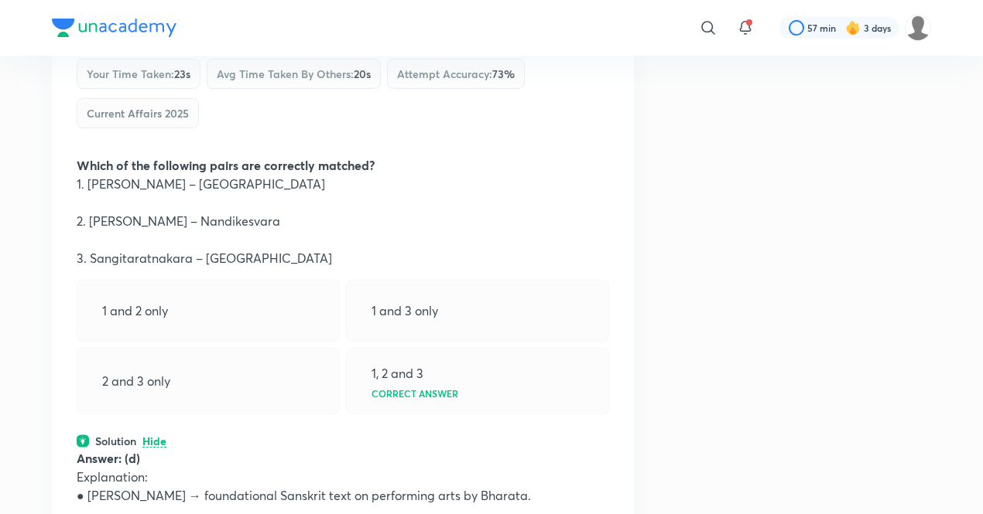
scroll to position [9991, 0]
click at [155, 504] on p at bounding box center [343, 513] width 532 height 19
